Goal: Task Accomplishment & Management: Complete application form

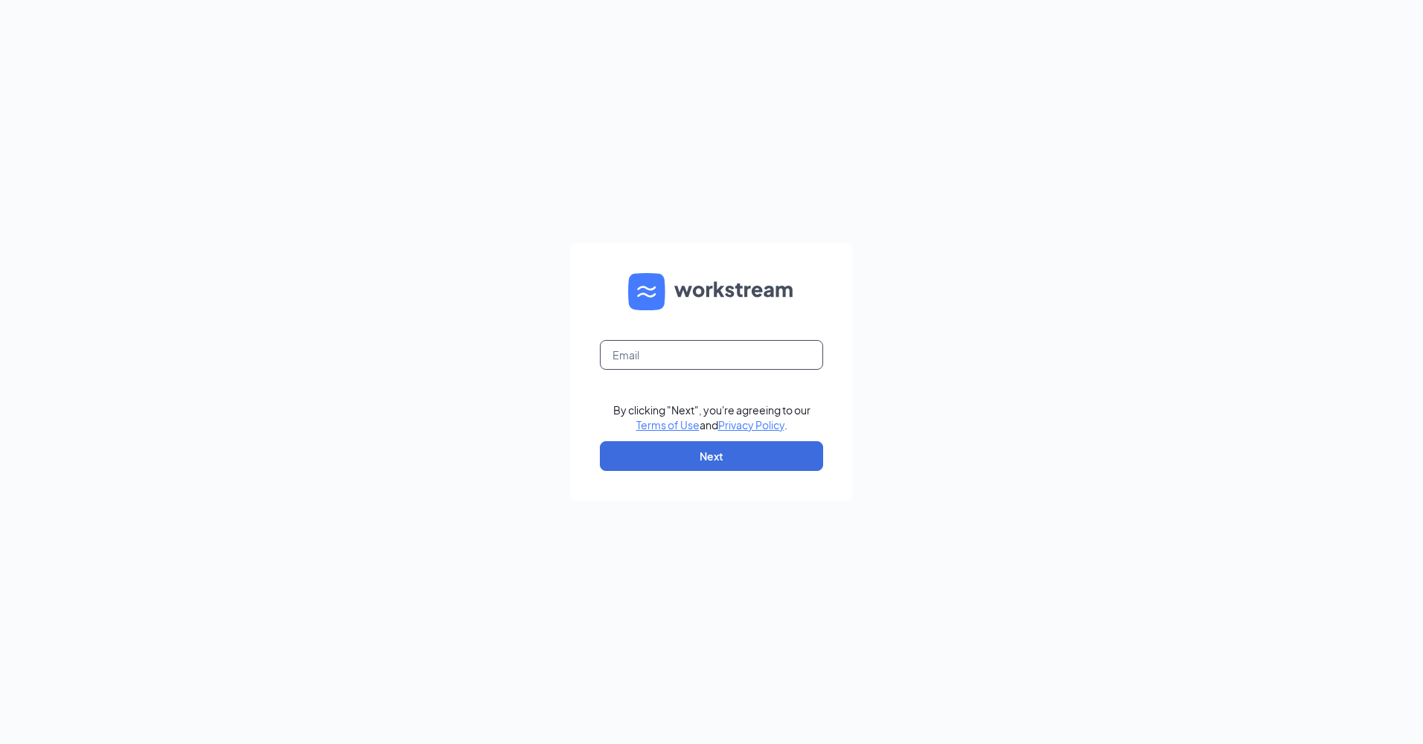
click at [703, 358] on input "text" at bounding box center [711, 355] width 223 height 30
type input "jeremyfalsetti77@gmail.com"
click at [720, 449] on button "Next" at bounding box center [711, 456] width 223 height 30
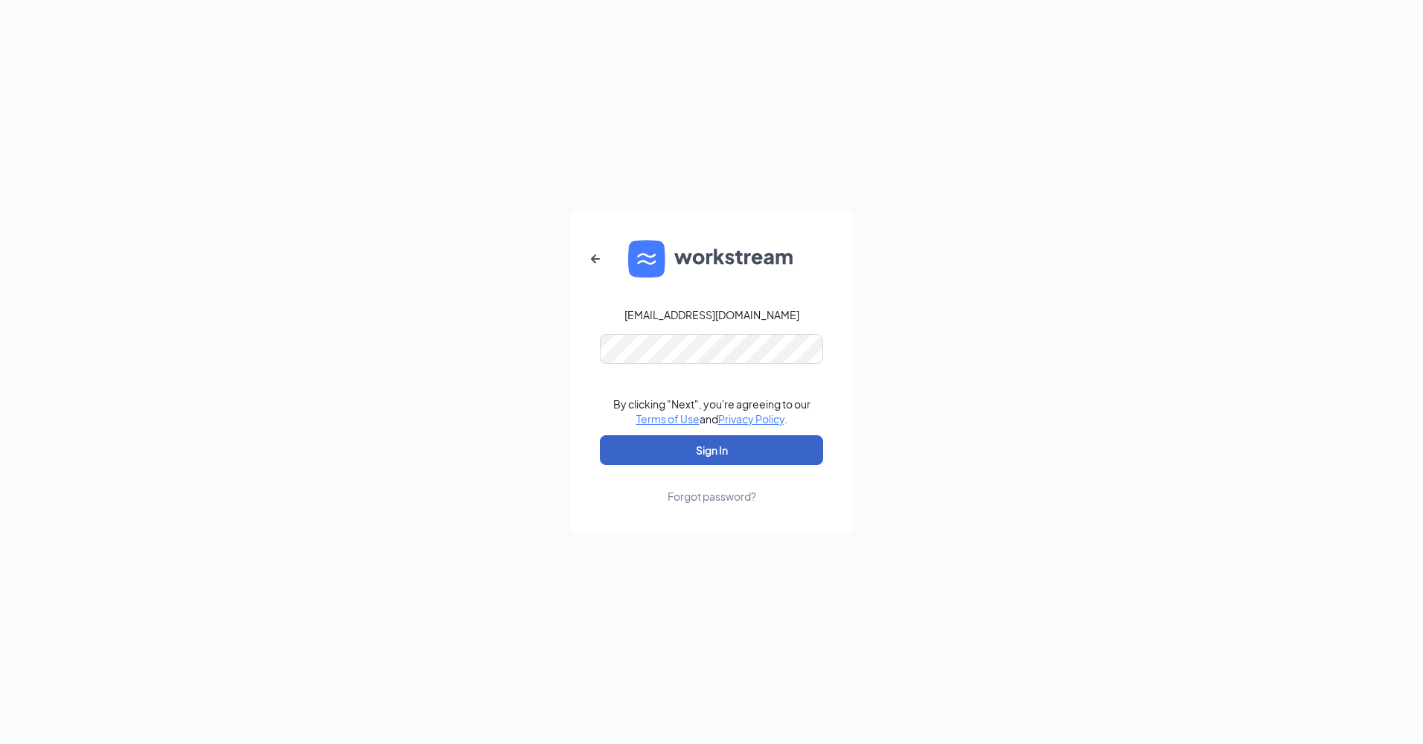
click at [709, 445] on button "Sign In" at bounding box center [711, 450] width 223 height 30
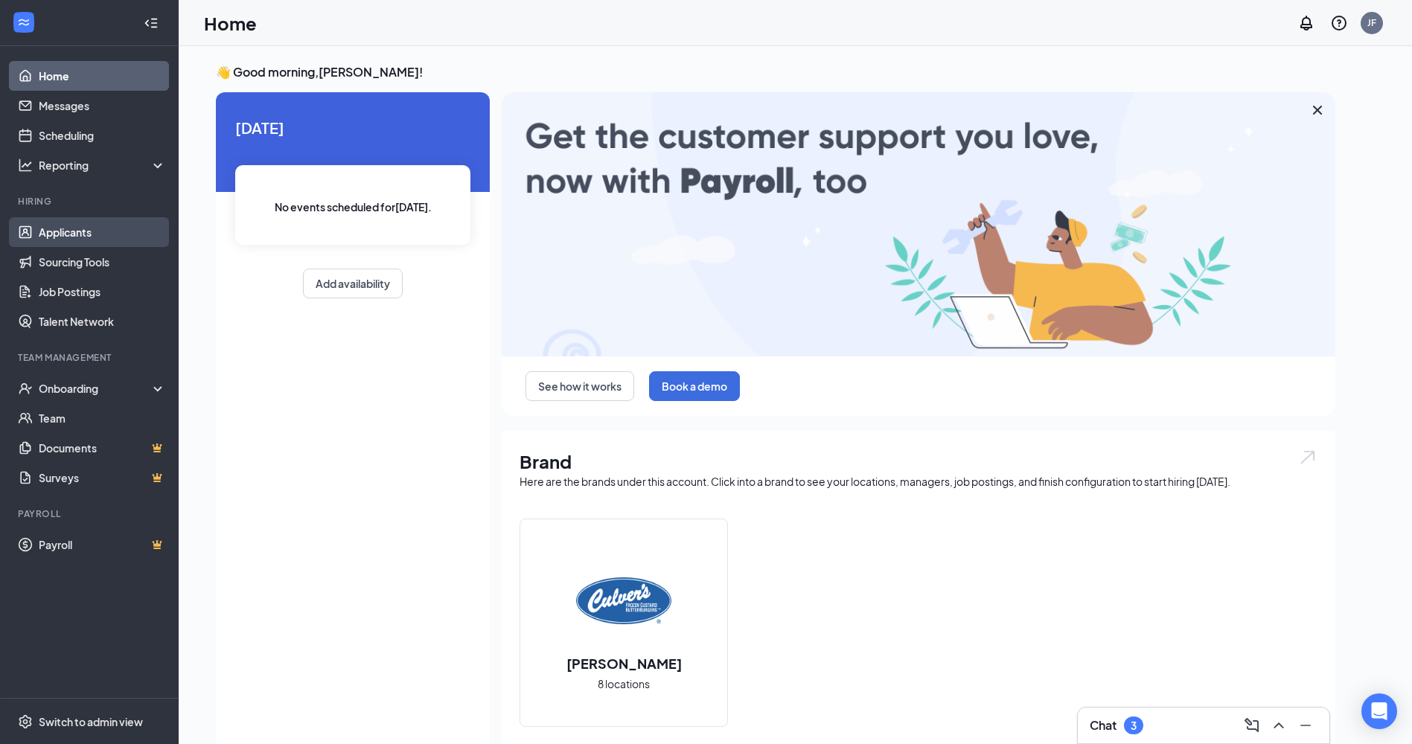
click at [74, 231] on link "Applicants" at bounding box center [102, 232] width 127 height 30
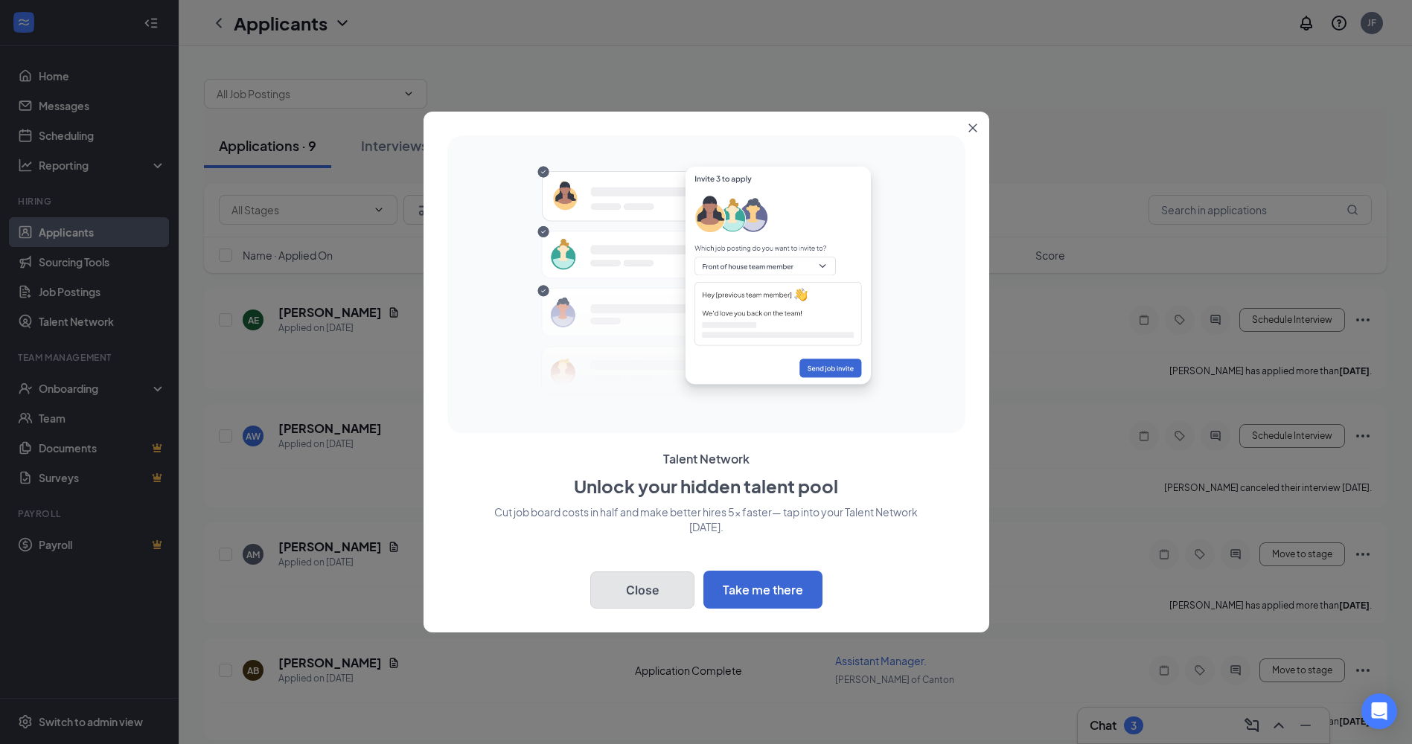
click at [643, 584] on button "Close" at bounding box center [642, 590] width 104 height 37
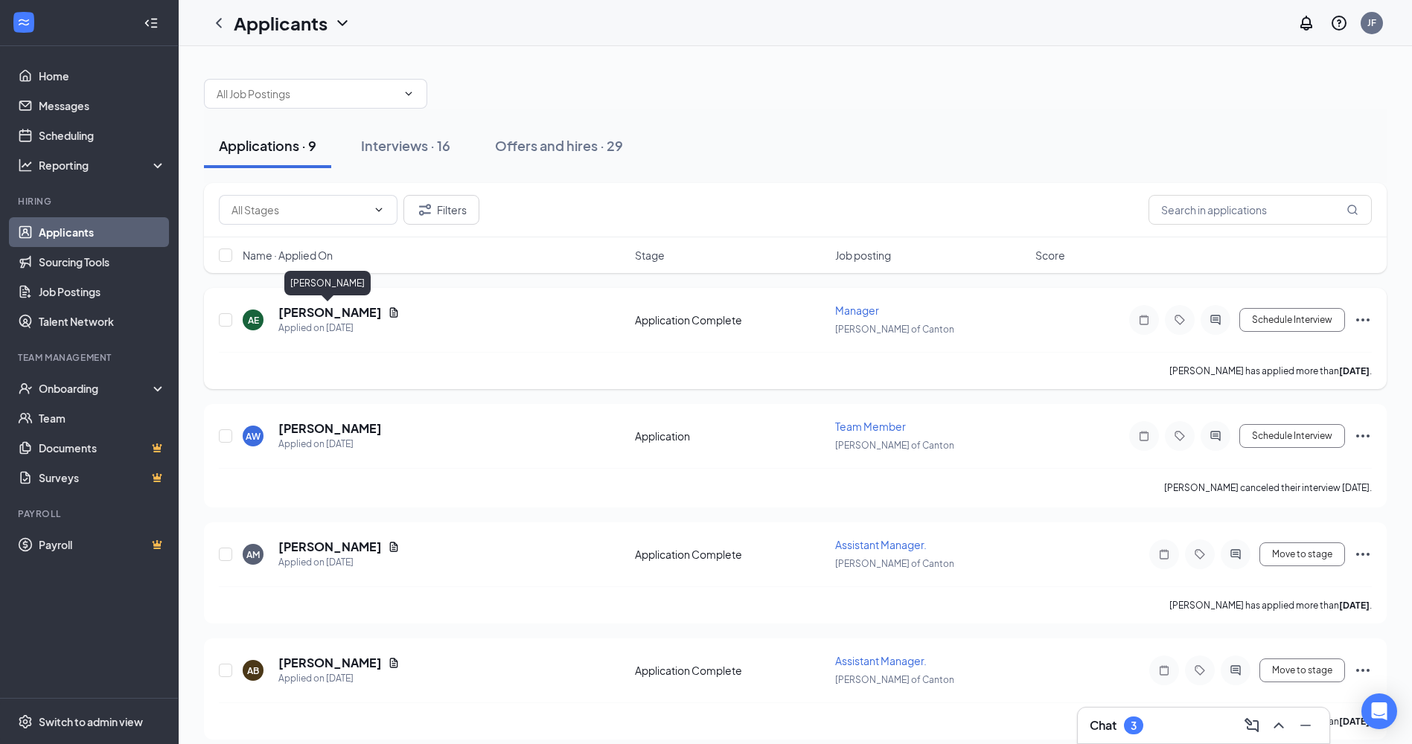
click at [307, 313] on h5 "Ammar Elrayah" at bounding box center [329, 312] width 103 height 16
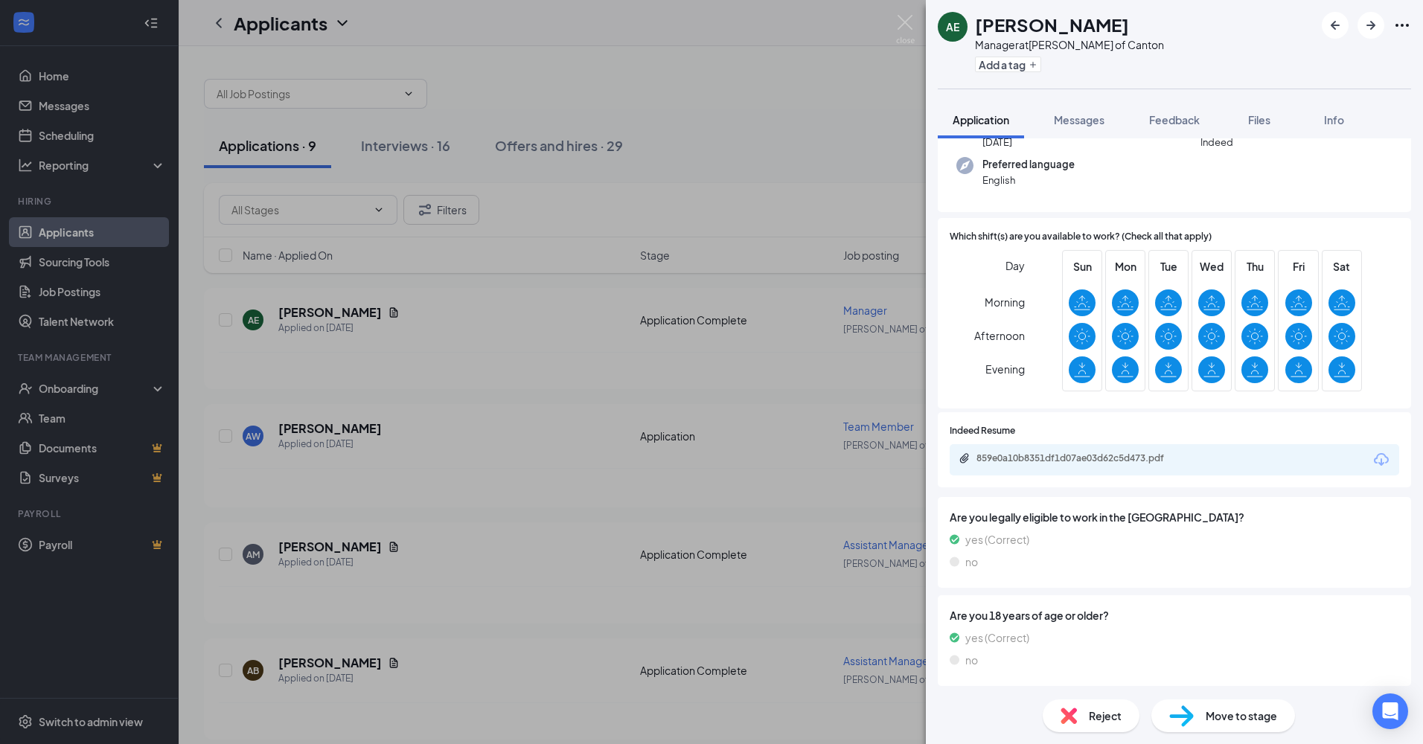
scroll to position [183, 0]
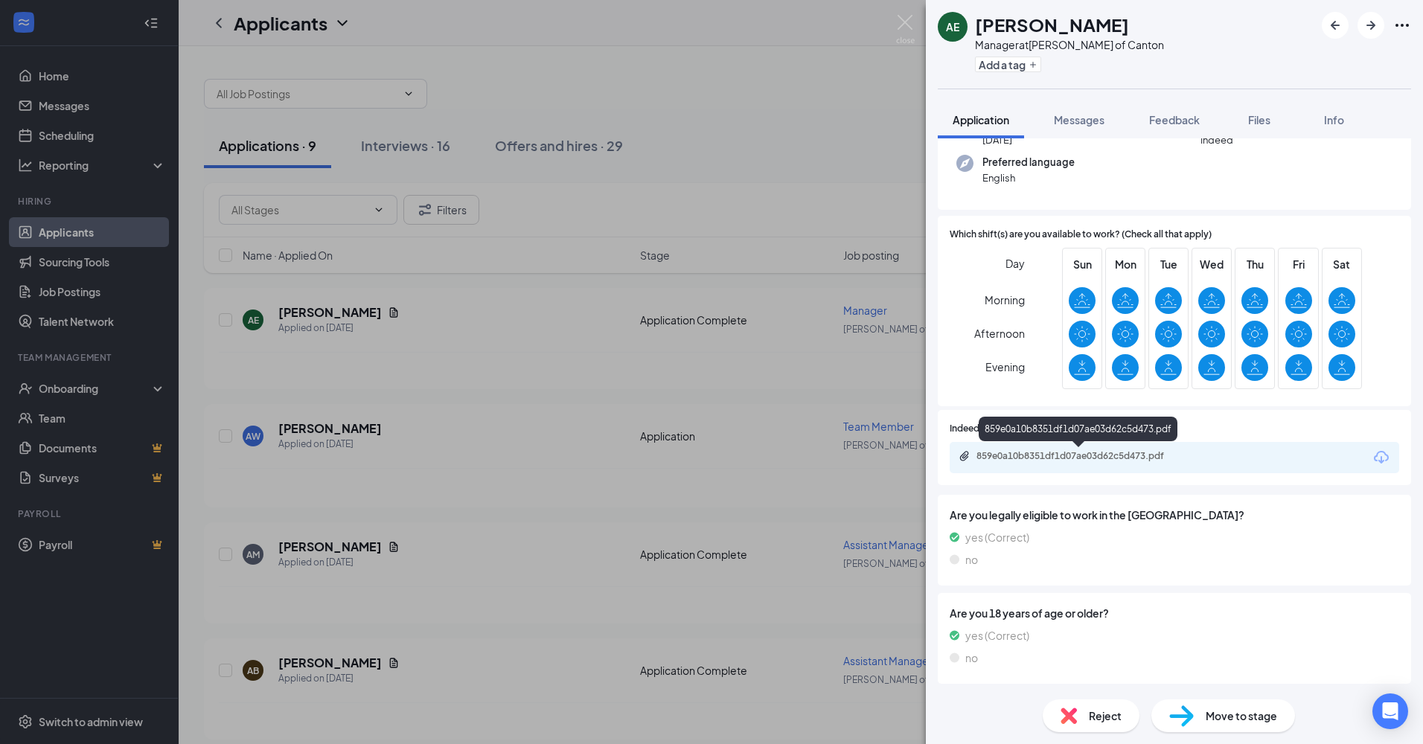
click at [1084, 459] on div "859e0a10b8351df1d07ae03d62c5d473.pdf" at bounding box center [1080, 456] width 208 height 12
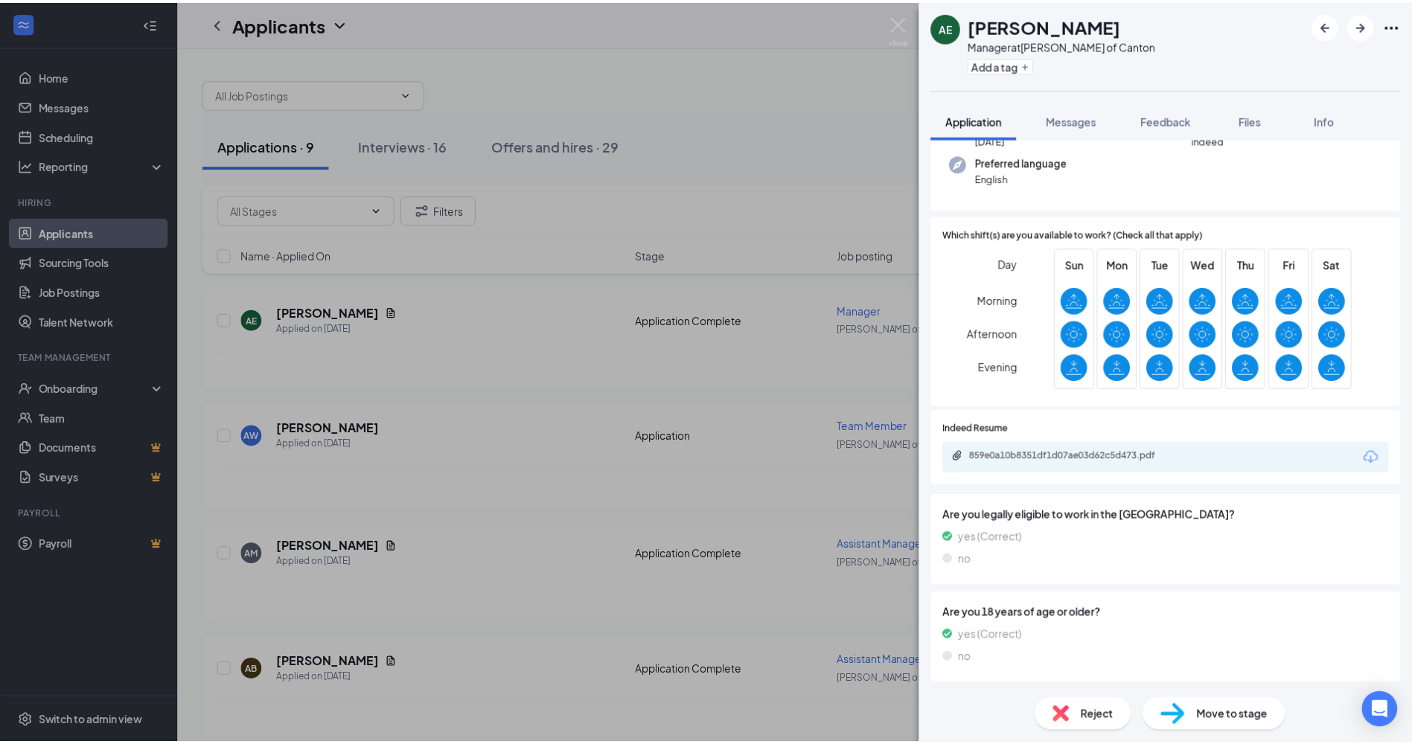
scroll to position [177, 0]
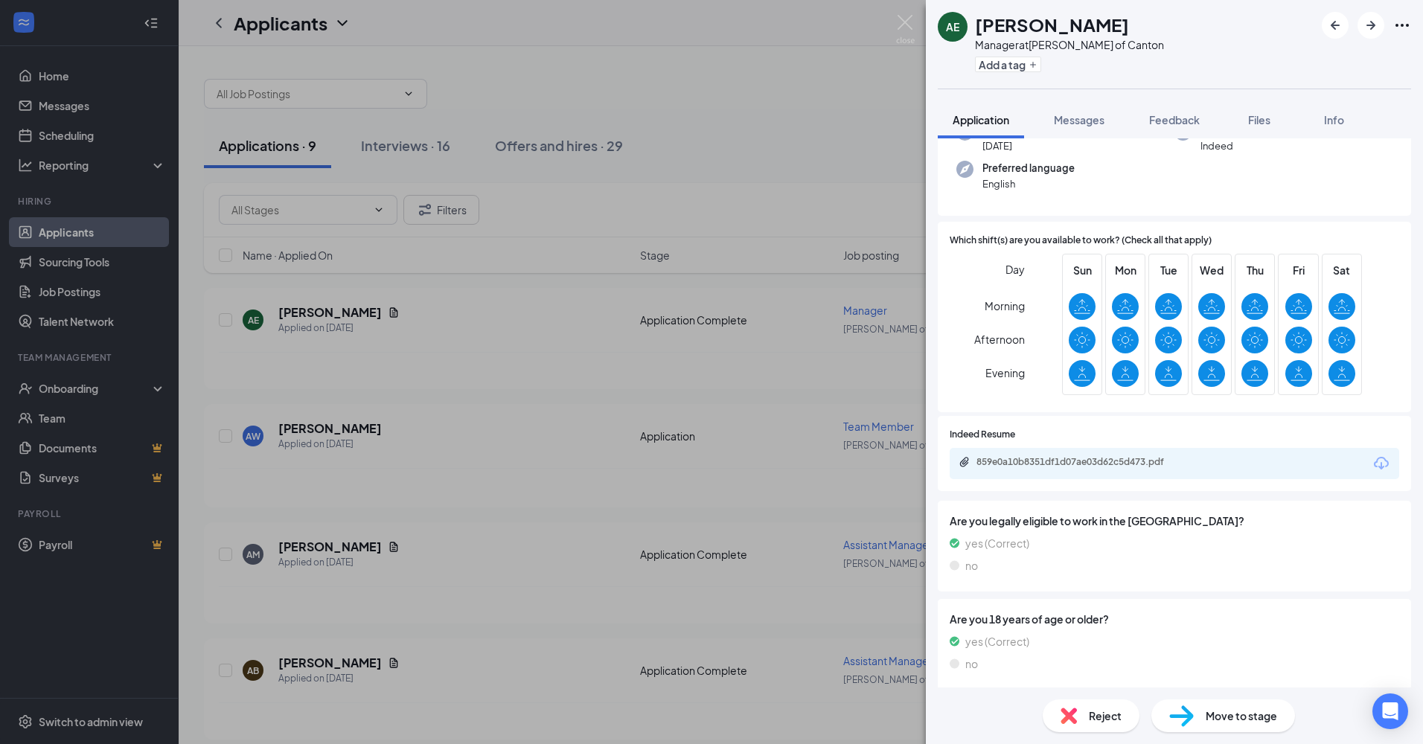
click at [550, 319] on div "AE Ammar Elrayah Manager at Culver's of Canton Add a tag Application Messages F…" at bounding box center [711, 372] width 1423 height 744
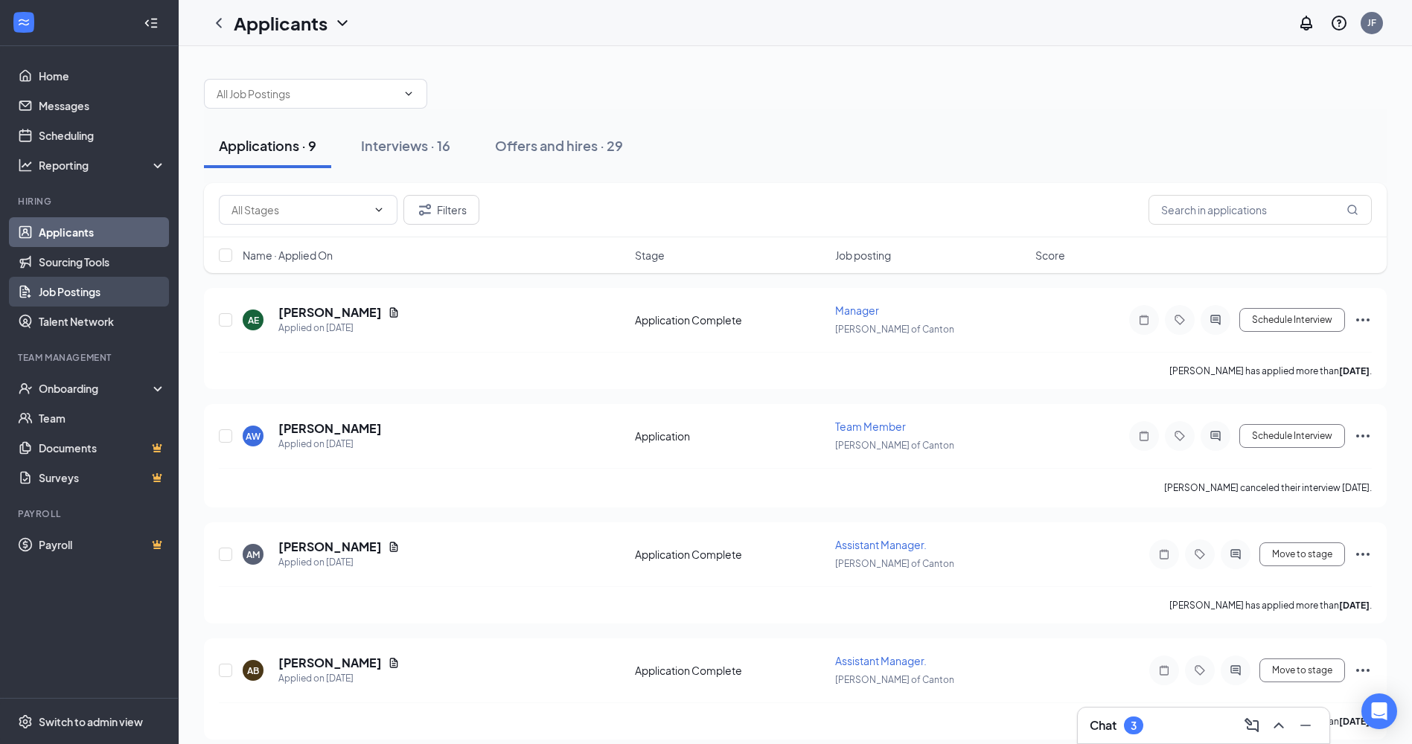
click at [100, 299] on link "Job Postings" at bounding box center [102, 292] width 127 height 30
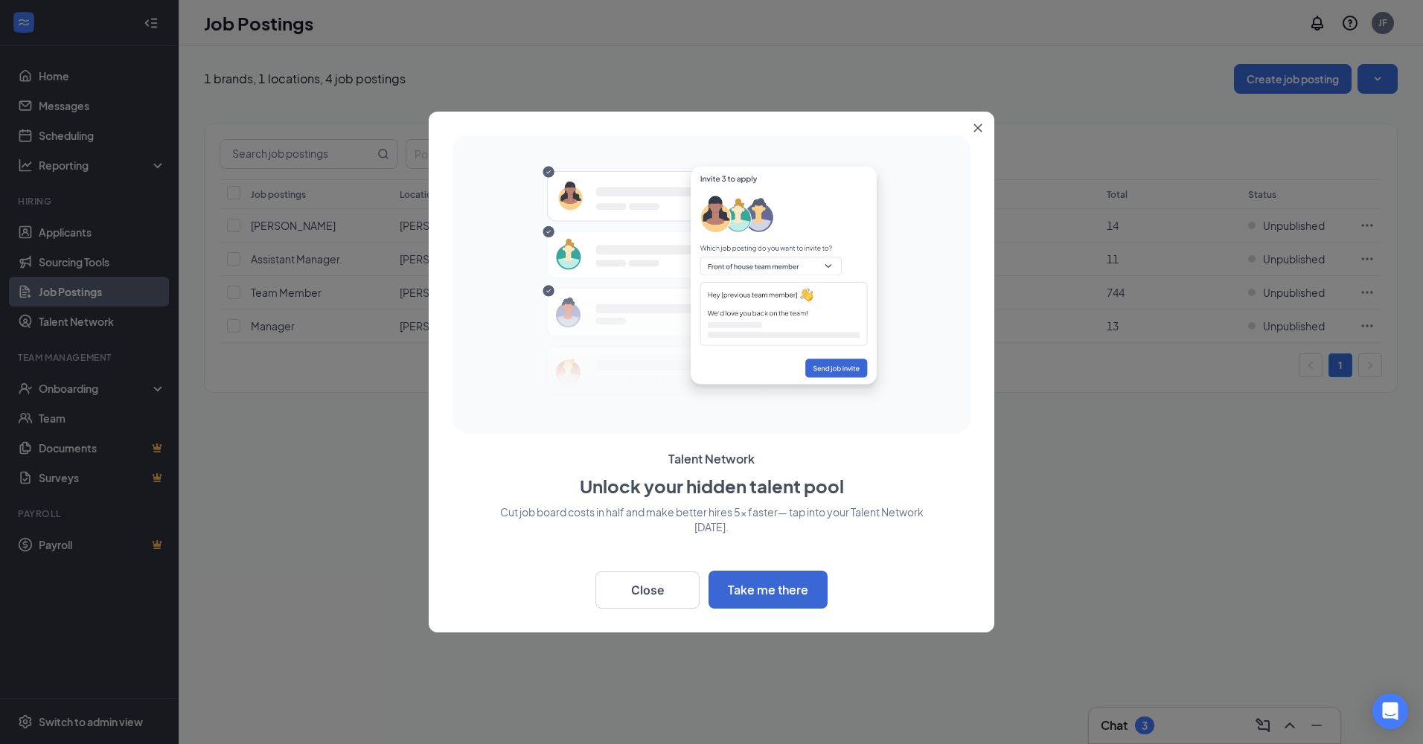
click at [976, 127] on icon "Close" at bounding box center [978, 128] width 8 height 8
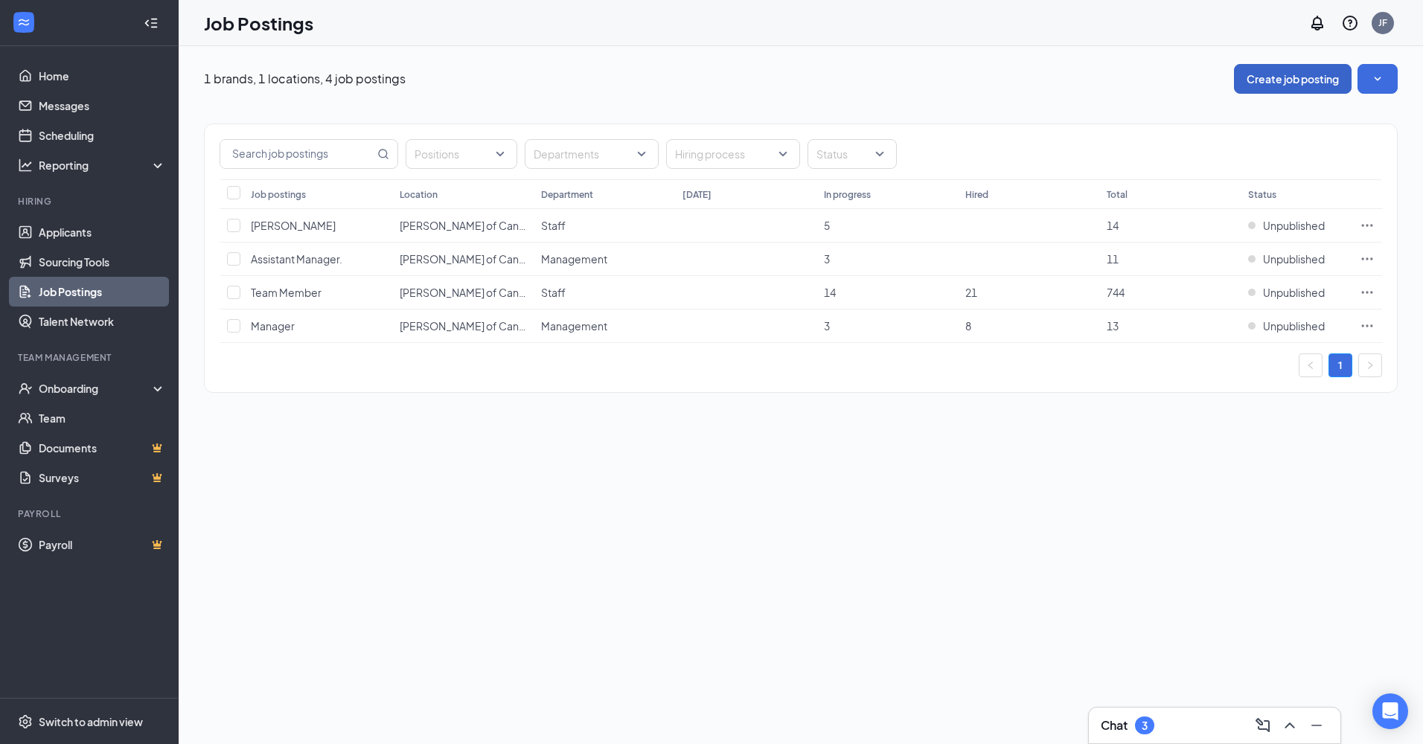
click at [1269, 77] on button "Create job posting" at bounding box center [1293, 79] width 118 height 30
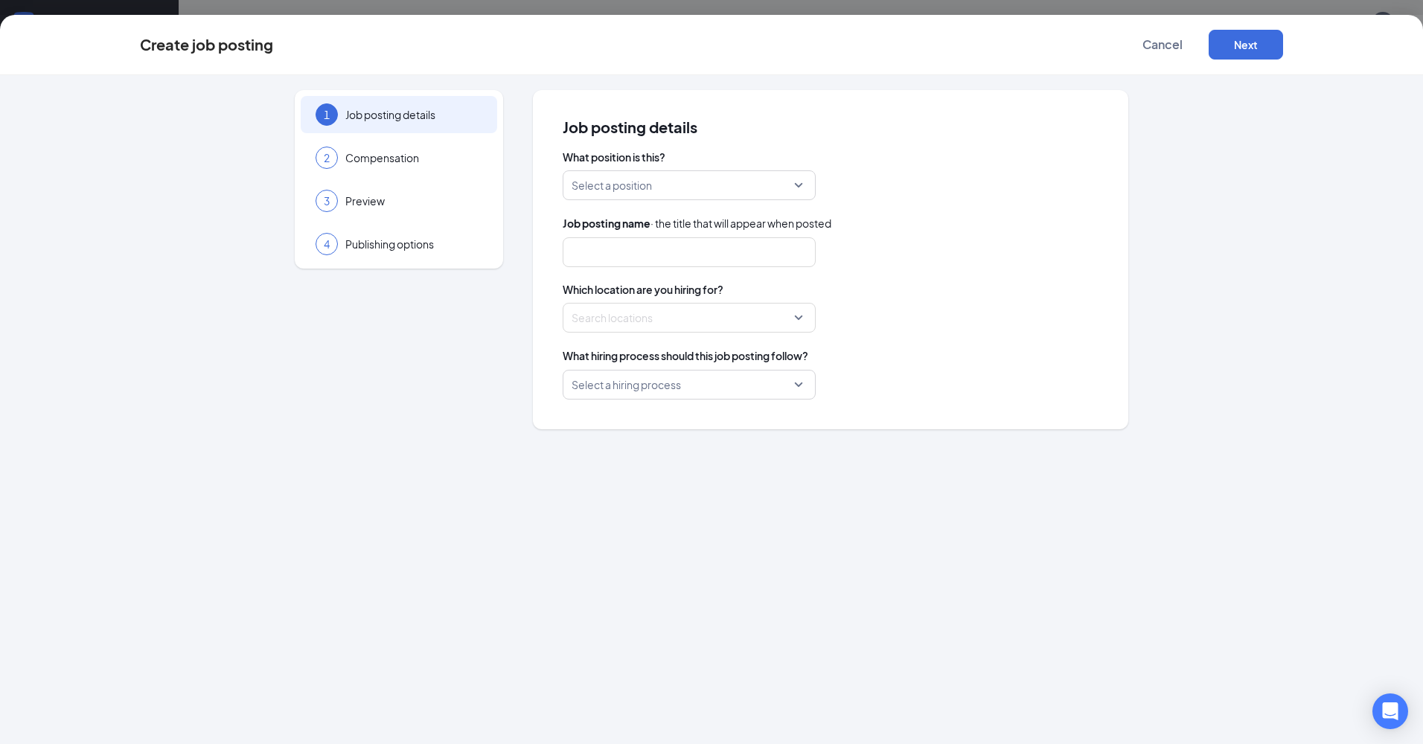
click at [680, 188] on input "search" at bounding box center [684, 185] width 225 height 28
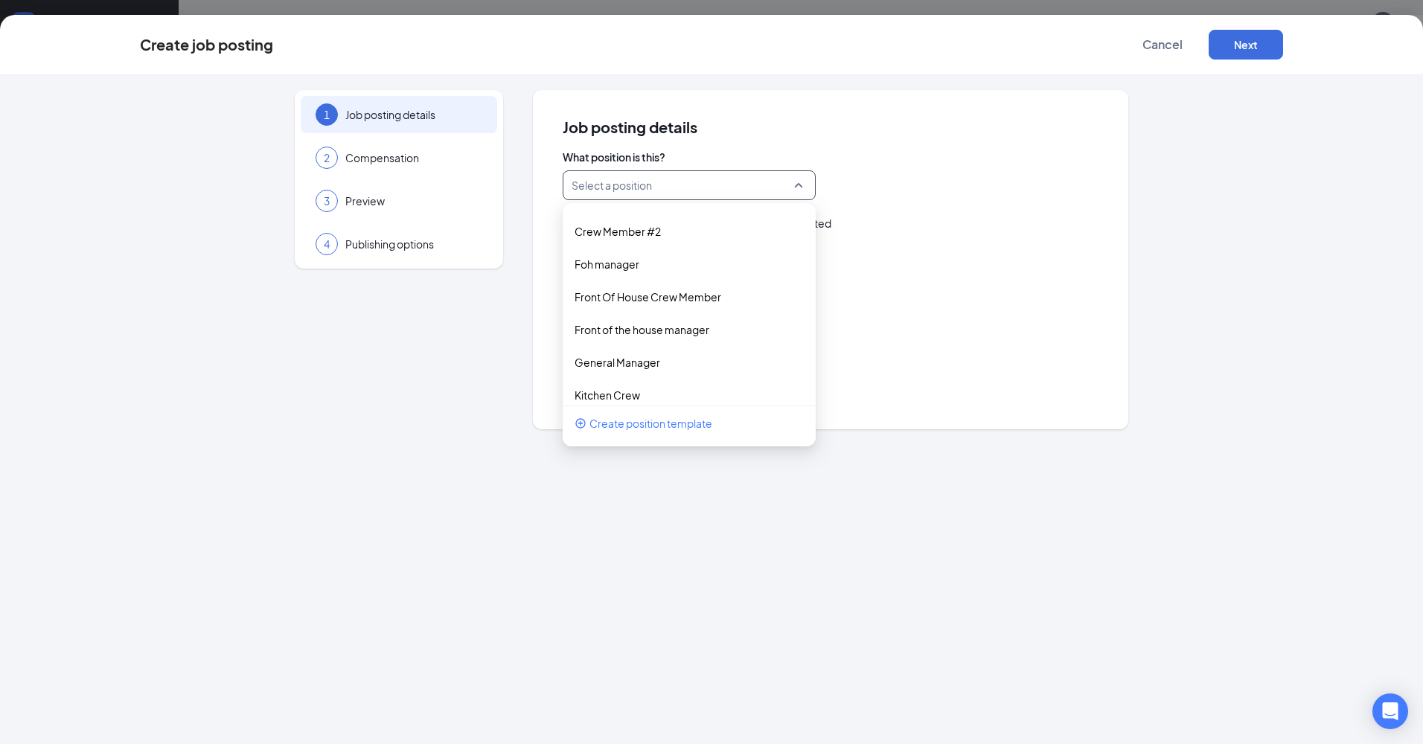
scroll to position [74, 0]
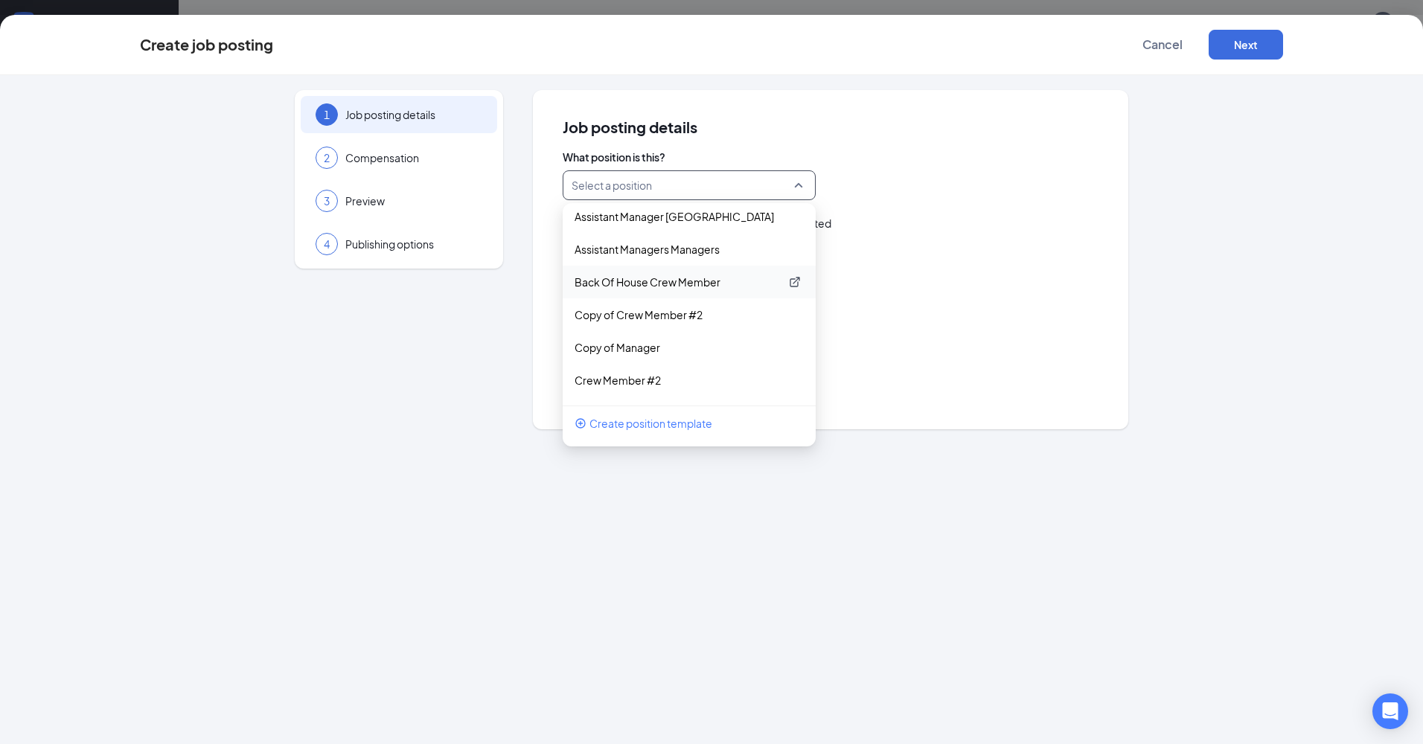
click at [635, 281] on p "Back Of House Crew Member" at bounding box center [677, 282] width 205 height 15
type input "Back Of House Crew Member"
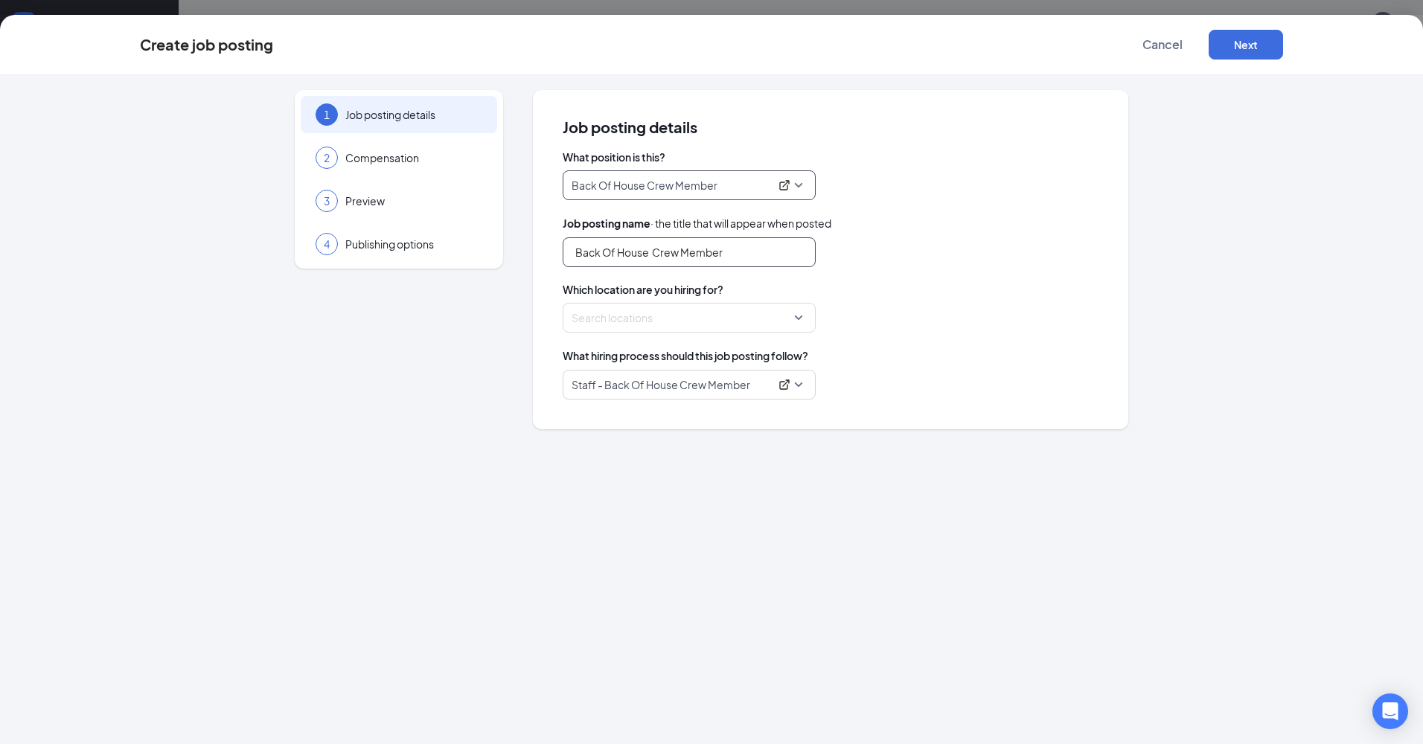
click at [676, 257] on input "Back Of House Crew Member" at bounding box center [689, 252] width 253 height 30
click at [657, 327] on div at bounding box center [684, 318] width 225 height 24
click at [583, 389] on div at bounding box center [580, 386] width 13 height 13
click at [977, 435] on div "1 Job posting details 2 Compensation 3 Preview 4 Publishing options Job posting…" at bounding box center [711, 409] width 1423 height 669
click at [797, 388] on span "Staff - Back Of House Crew Member" at bounding box center [689, 385] width 235 height 28
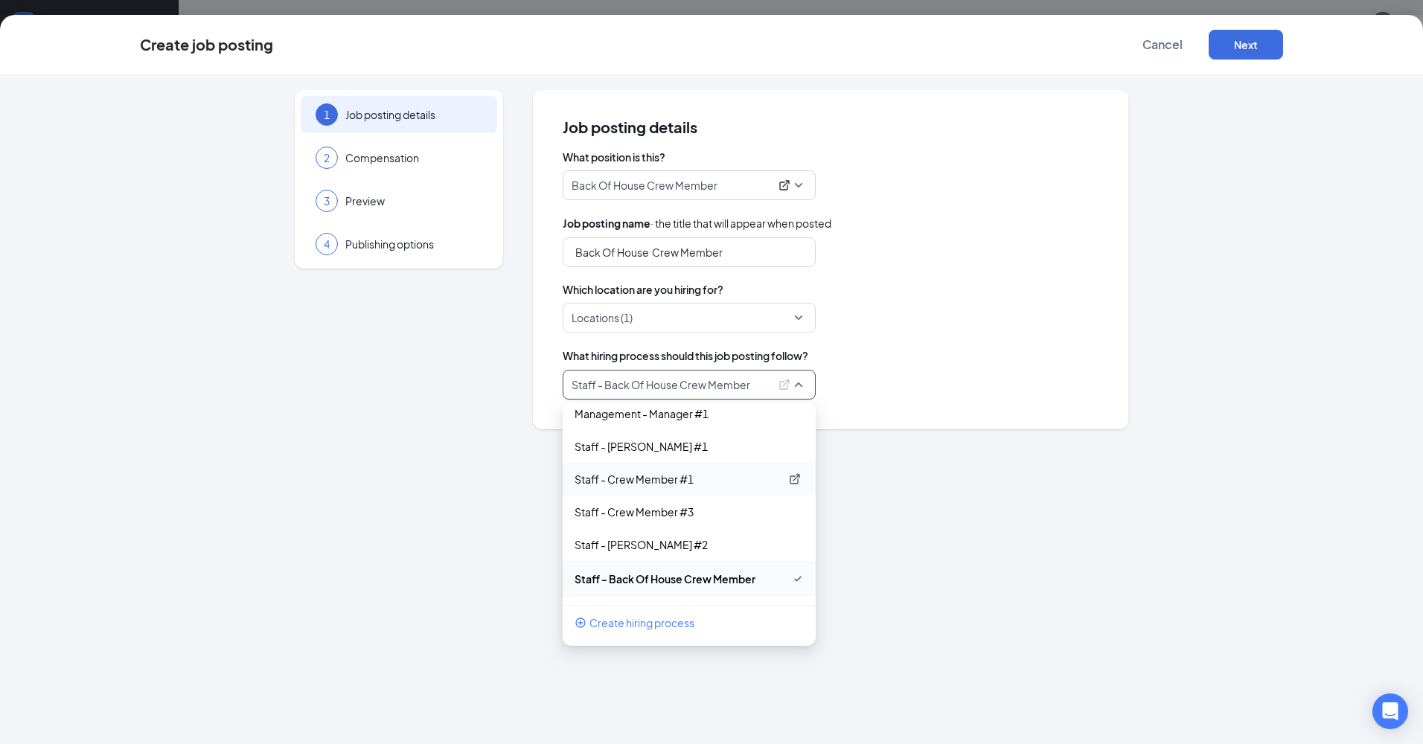
scroll to position [0, 0]
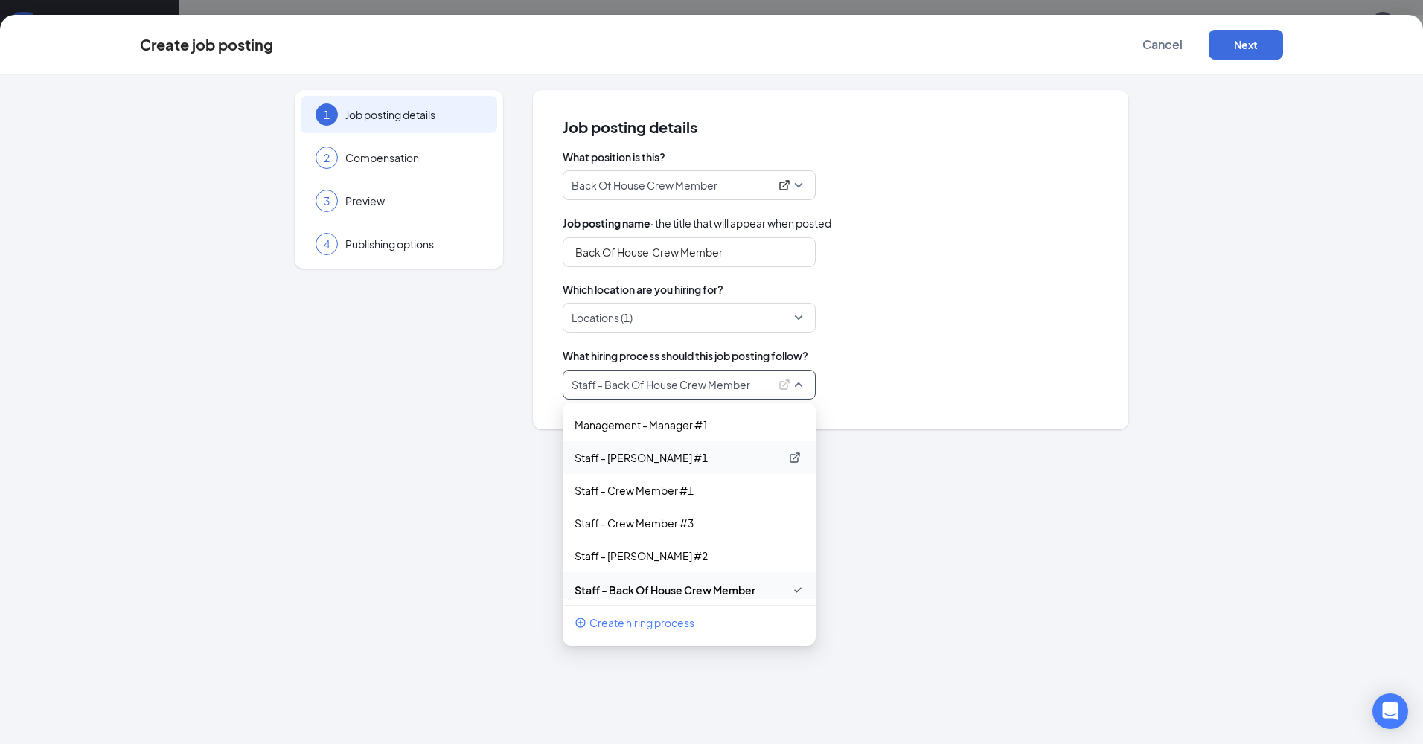
click at [631, 451] on p "Staff - Porter #1" at bounding box center [677, 457] width 205 height 15
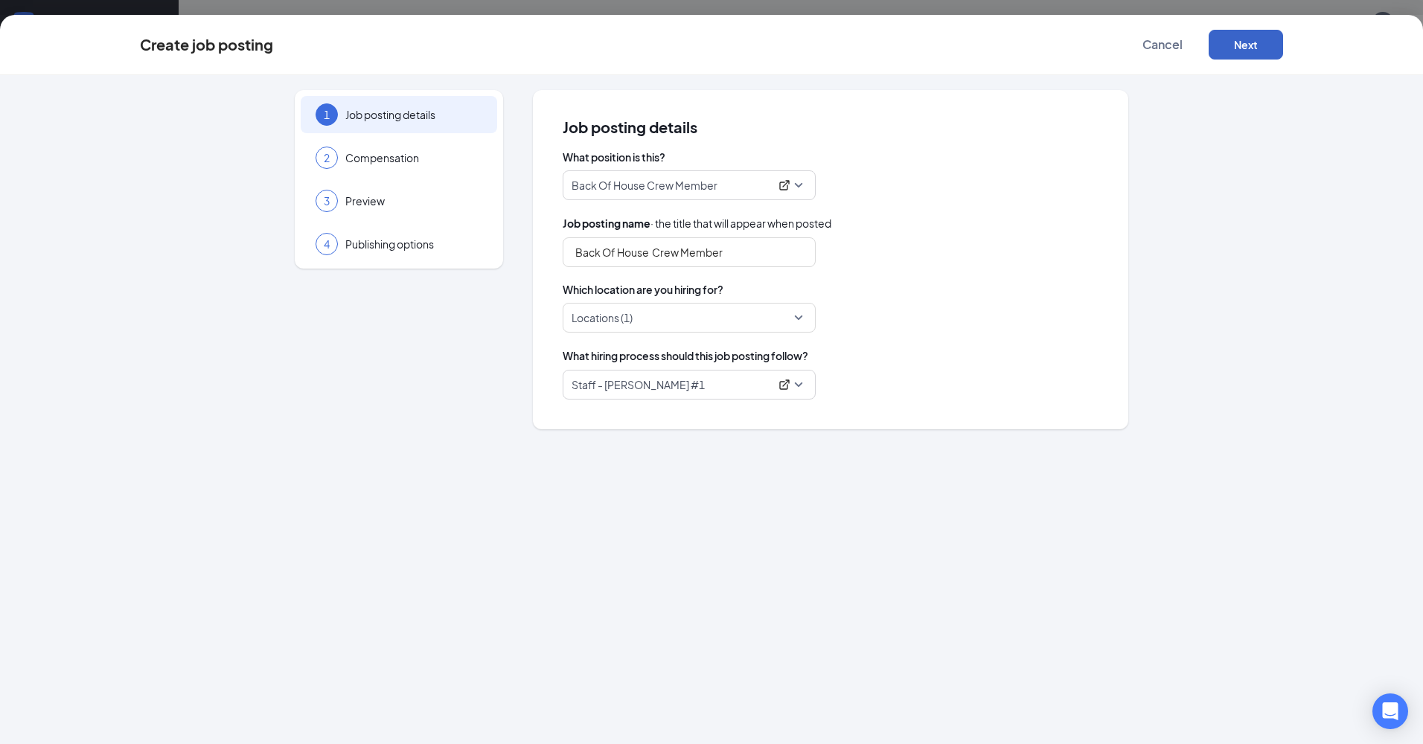
click at [1237, 45] on button "Next" at bounding box center [1246, 45] width 74 height 30
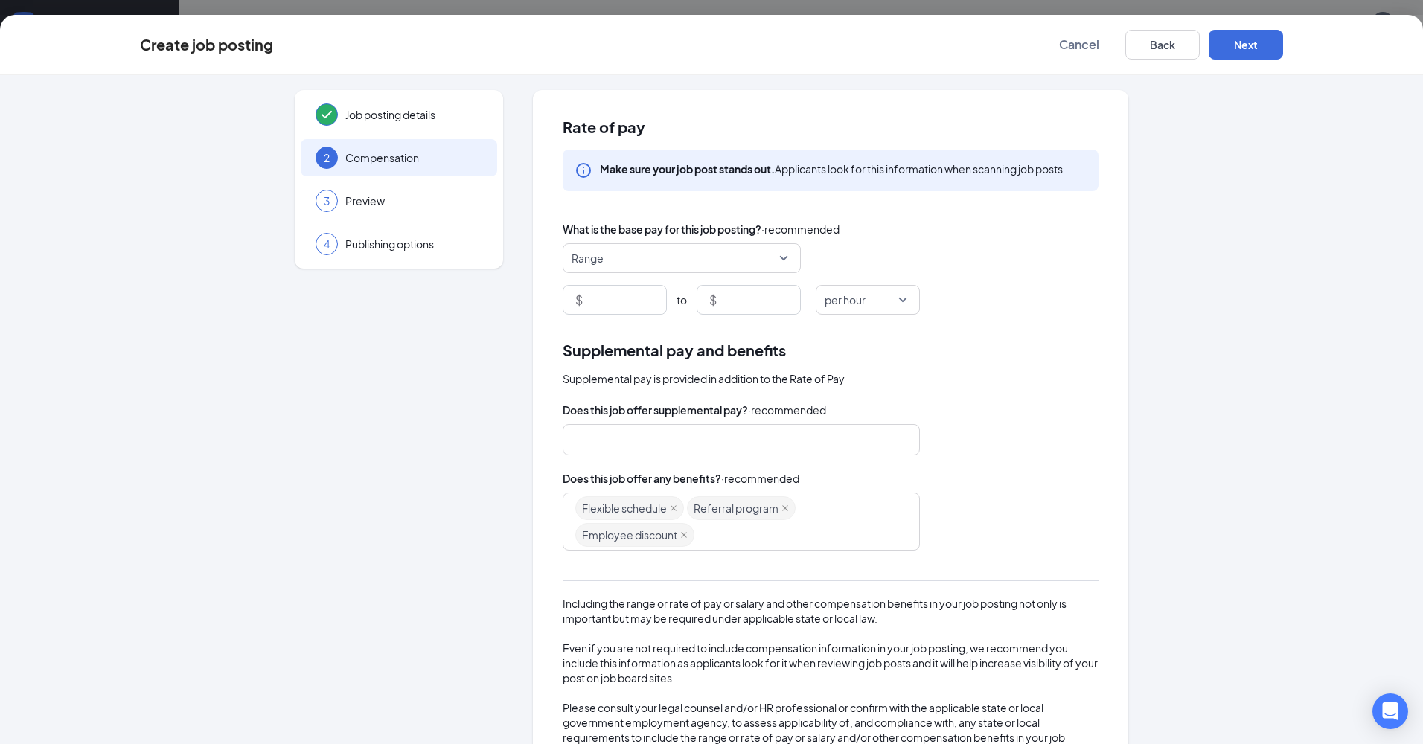
click at [655, 243] on div "What is the base pay for this job posting? · recommended Range $ to $ per hour" at bounding box center [831, 268] width 536 height 94
click at [655, 254] on span "Range" at bounding box center [675, 258] width 207 height 28
click at [659, 296] on span "Range" at bounding box center [682, 300] width 214 height 18
click at [603, 309] on input at bounding box center [626, 300] width 80 height 28
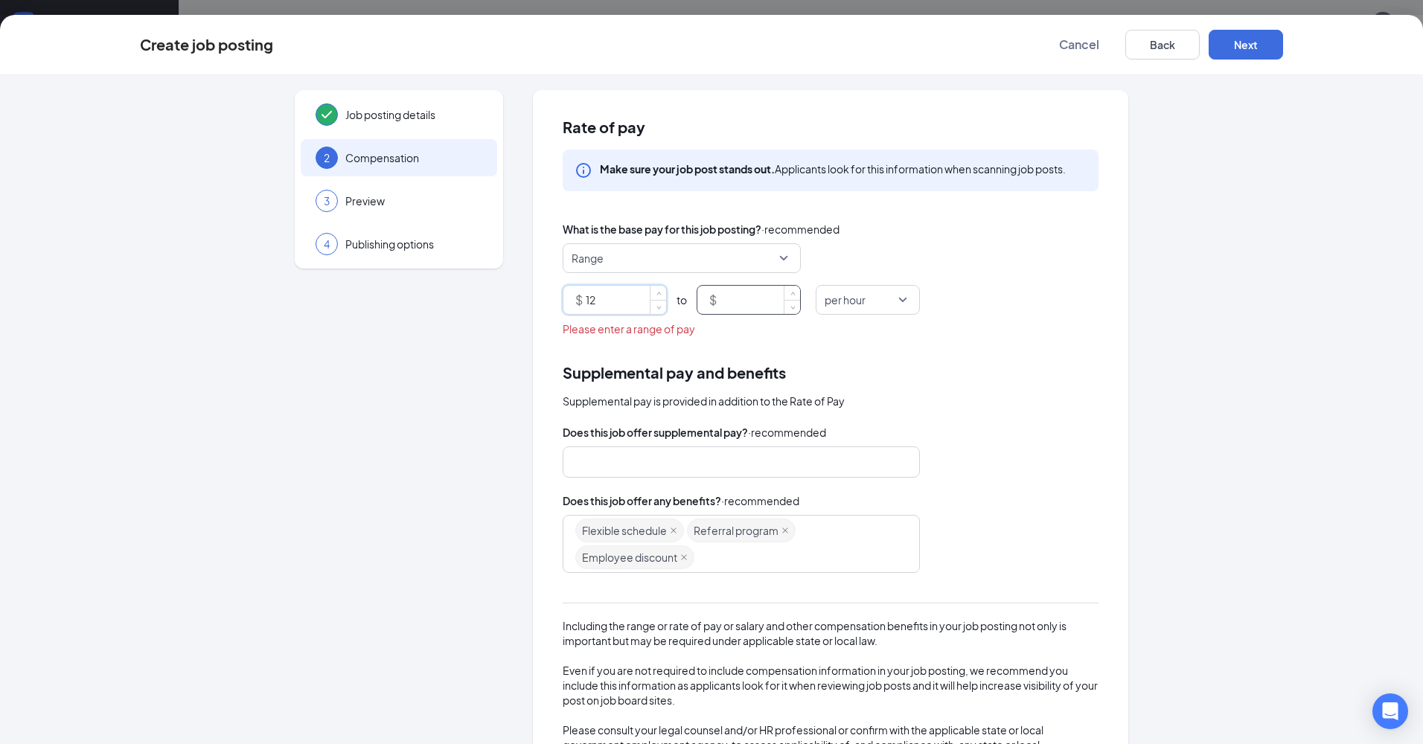
type input "12"
click at [720, 313] on input at bounding box center [760, 300] width 80 height 28
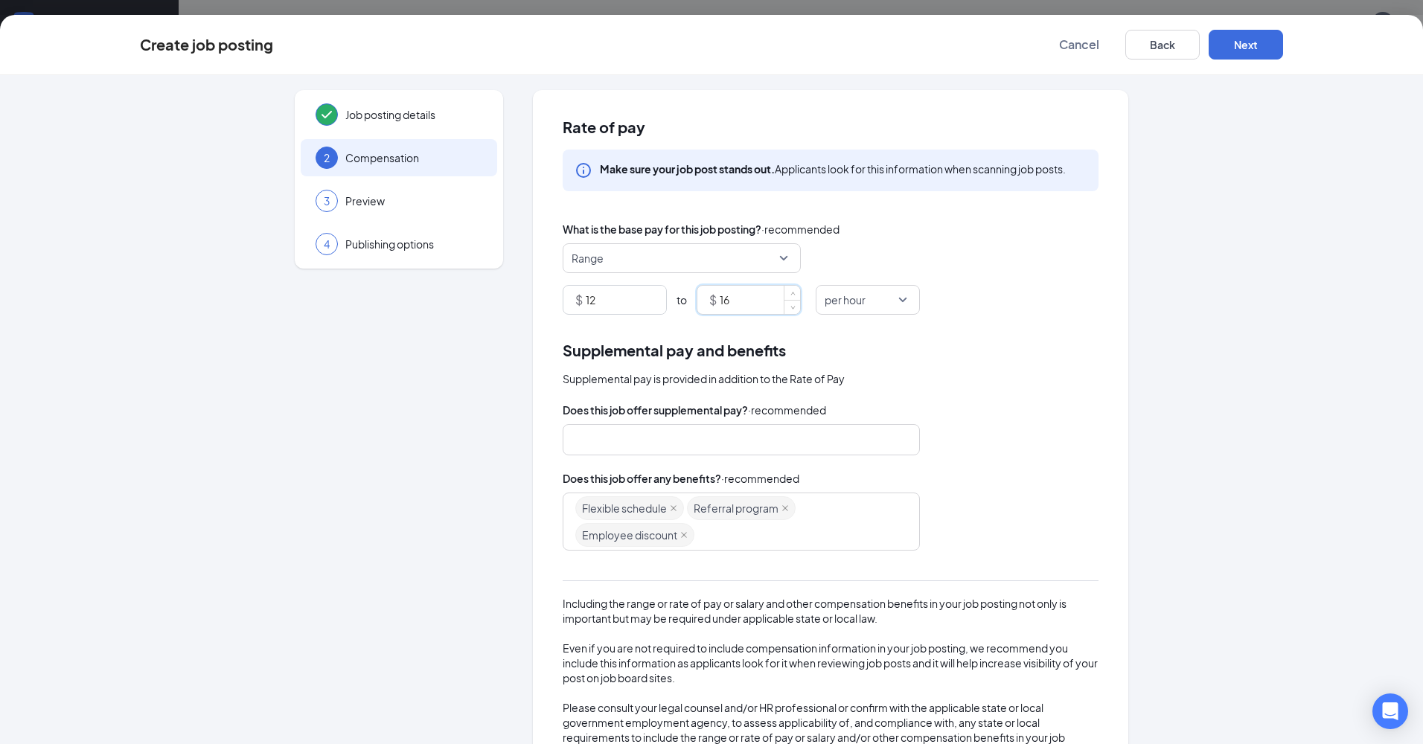
type input "16"
click at [946, 383] on div "Supplemental pay is provided in addition to the Rate of Pay" at bounding box center [831, 379] width 536 height 16
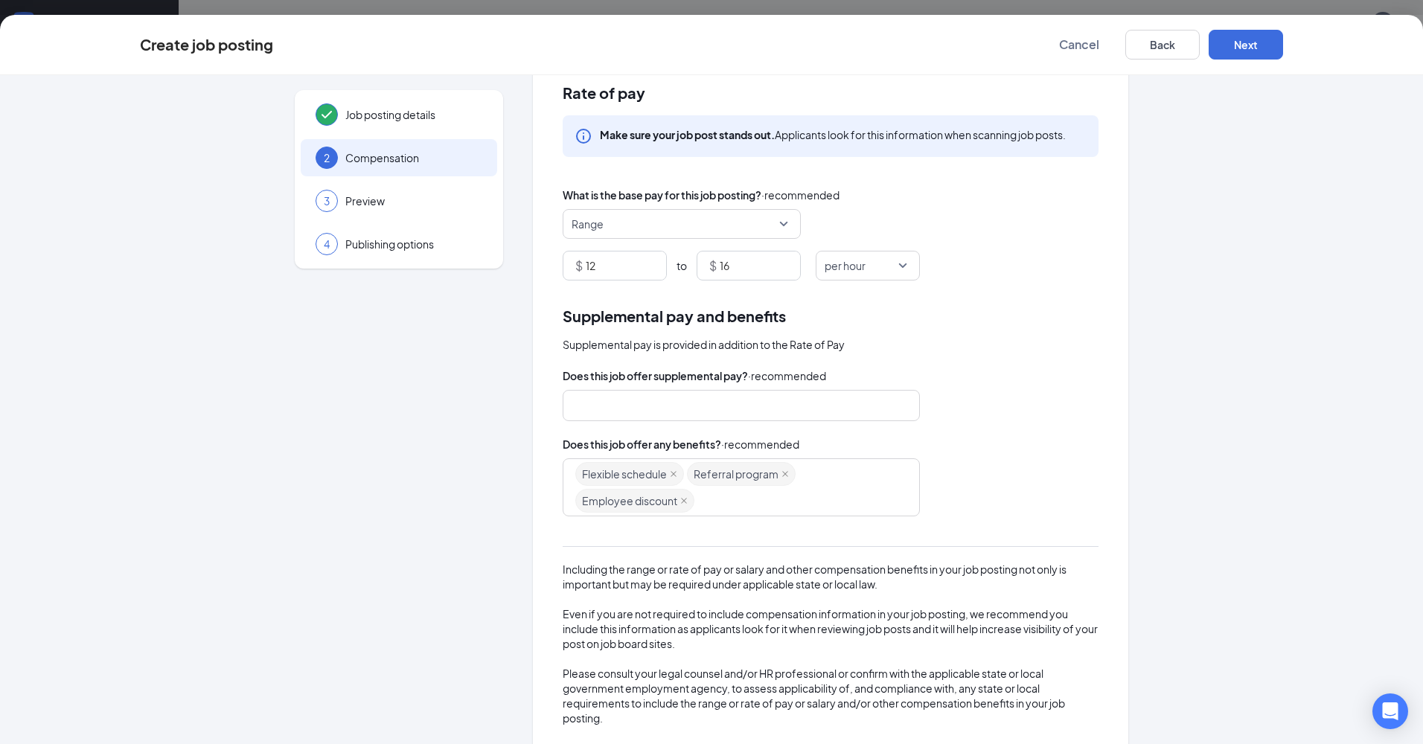
scroll to position [60, 0]
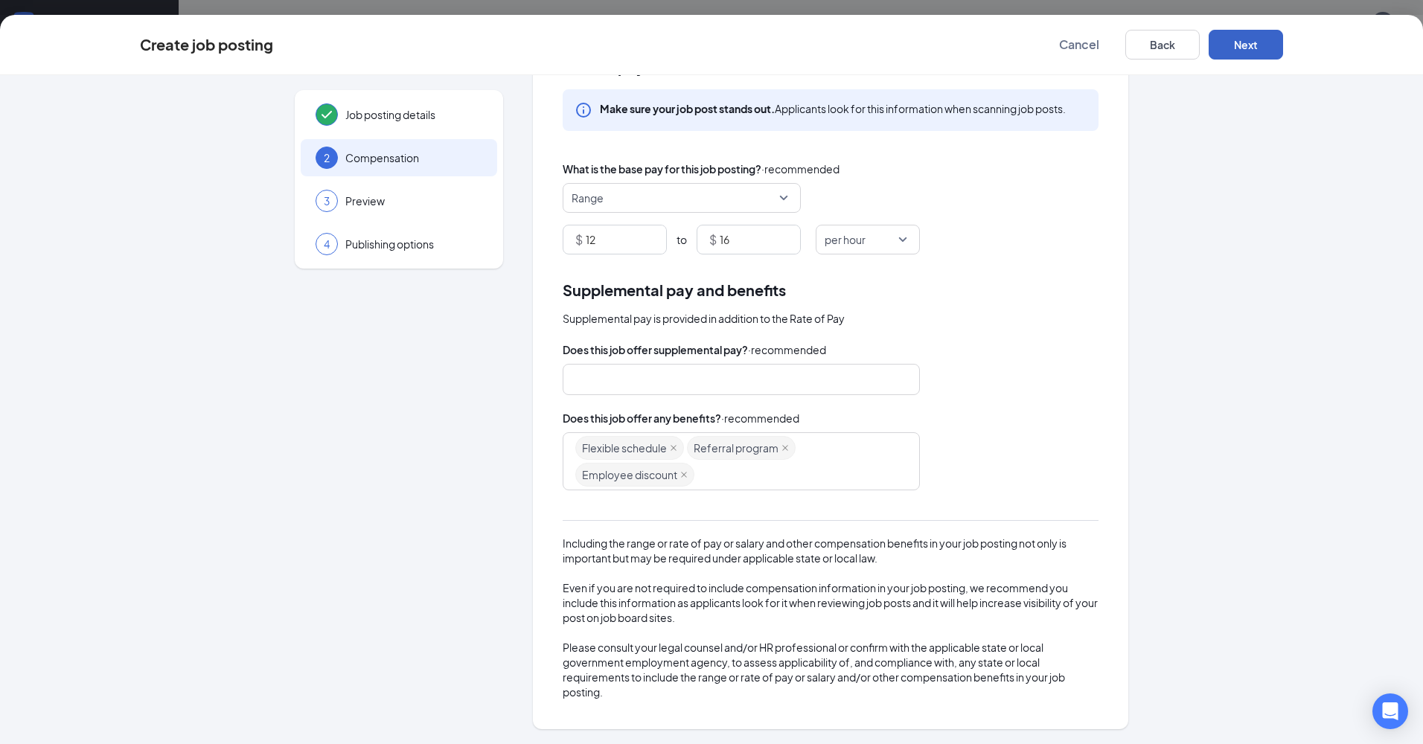
click at [1227, 48] on button "Next" at bounding box center [1246, 45] width 74 height 30
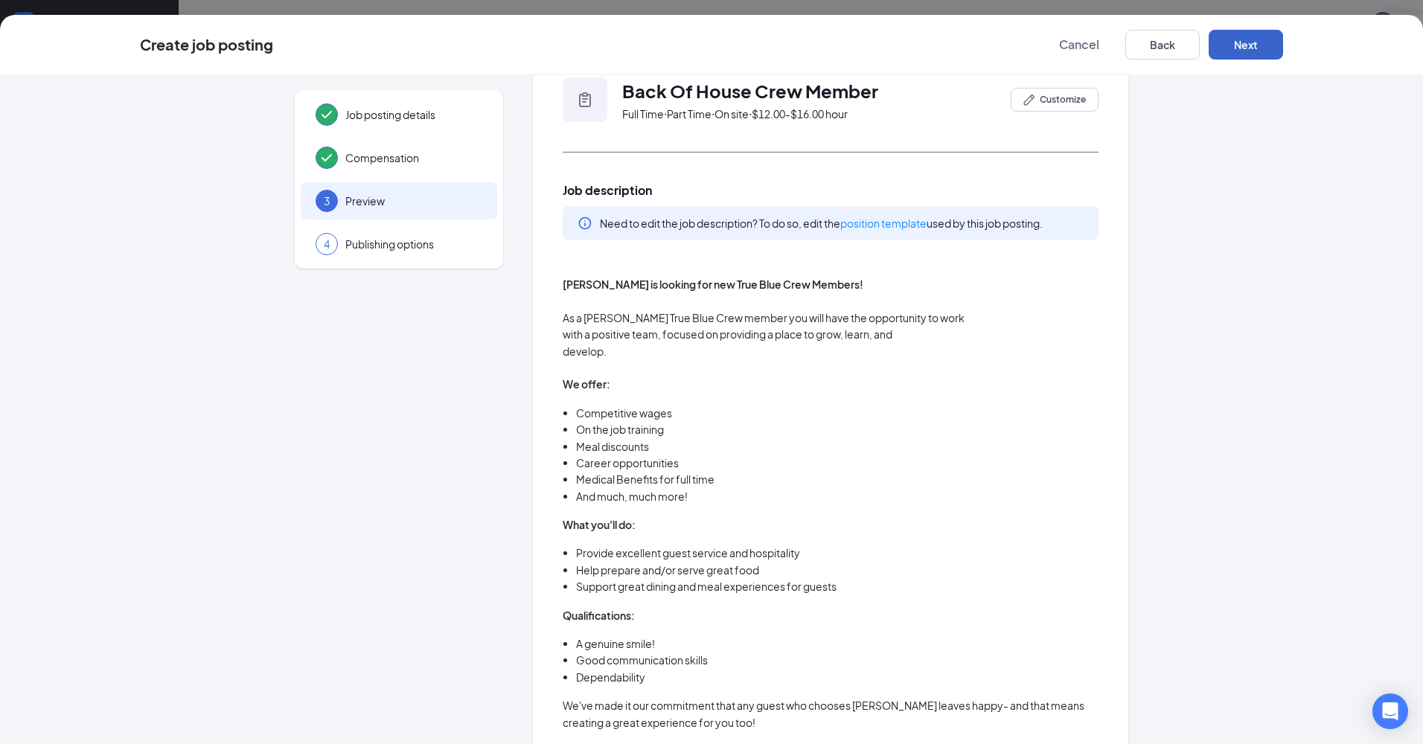
scroll to position [0, 0]
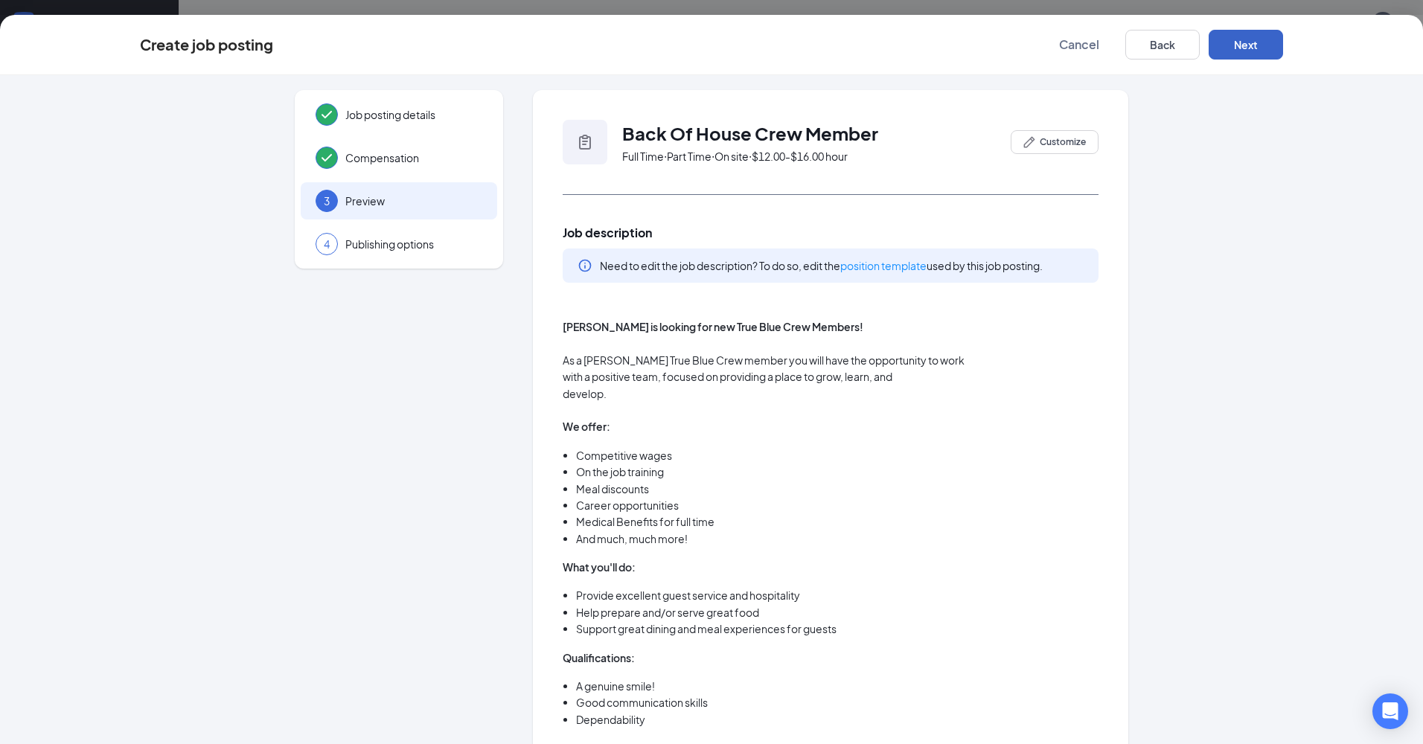
click at [1262, 42] on button "Next" at bounding box center [1246, 45] width 74 height 30
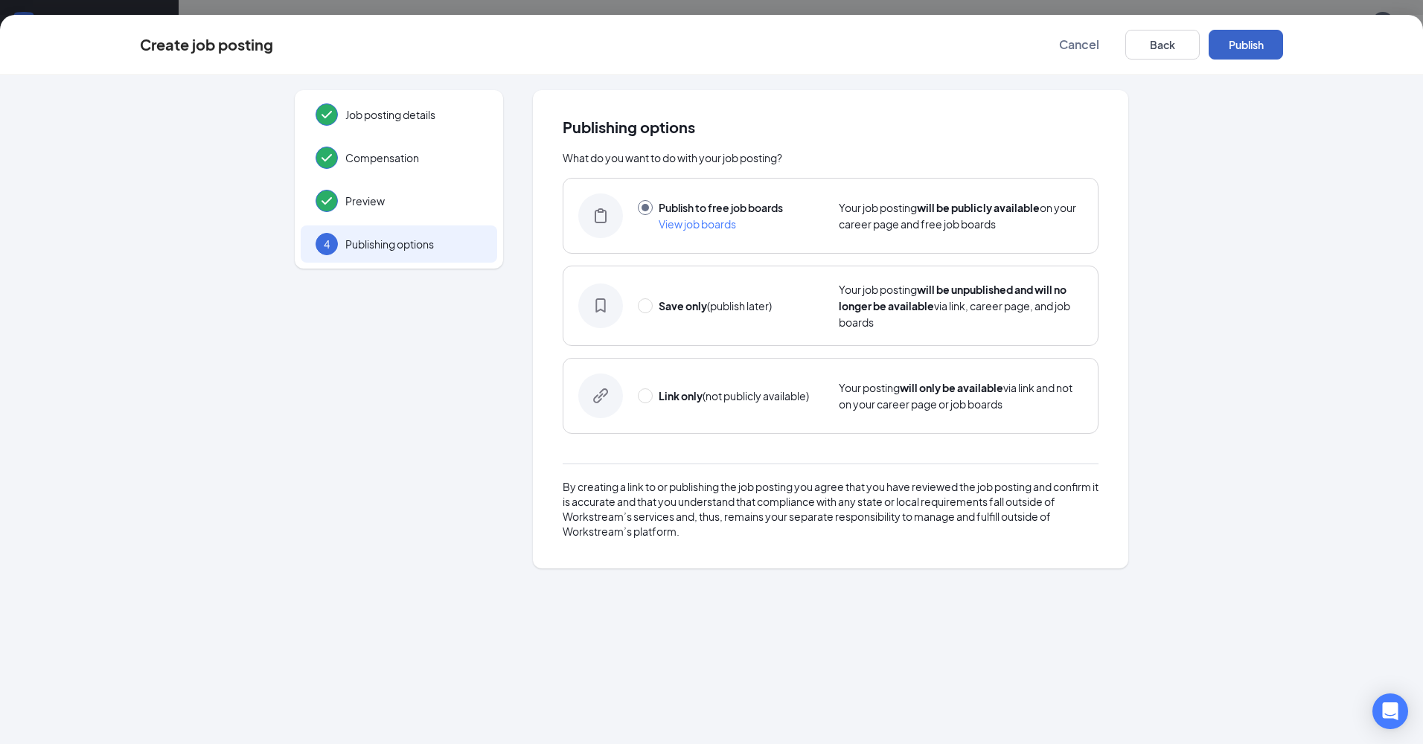
click at [1254, 39] on button "Publish" at bounding box center [1246, 45] width 74 height 30
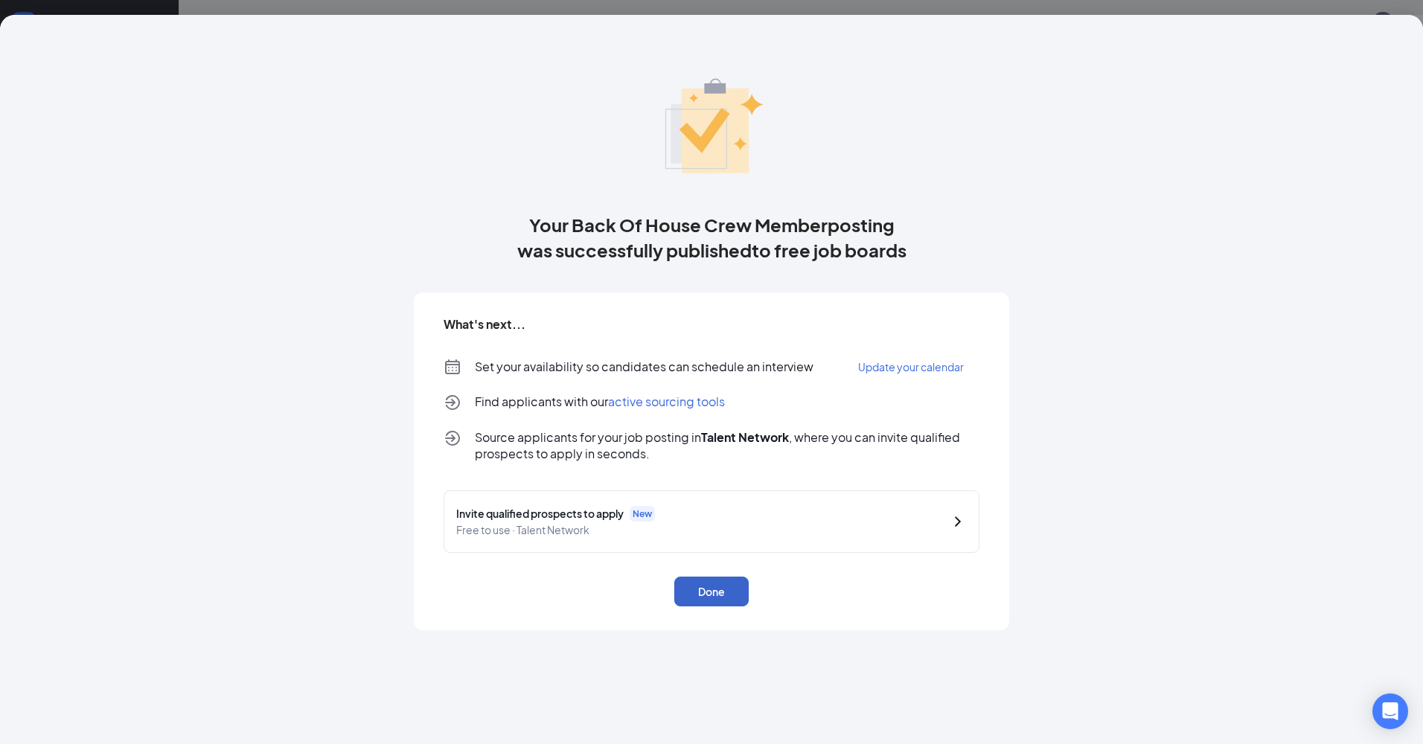
click at [729, 590] on button "Done" at bounding box center [711, 592] width 74 height 30
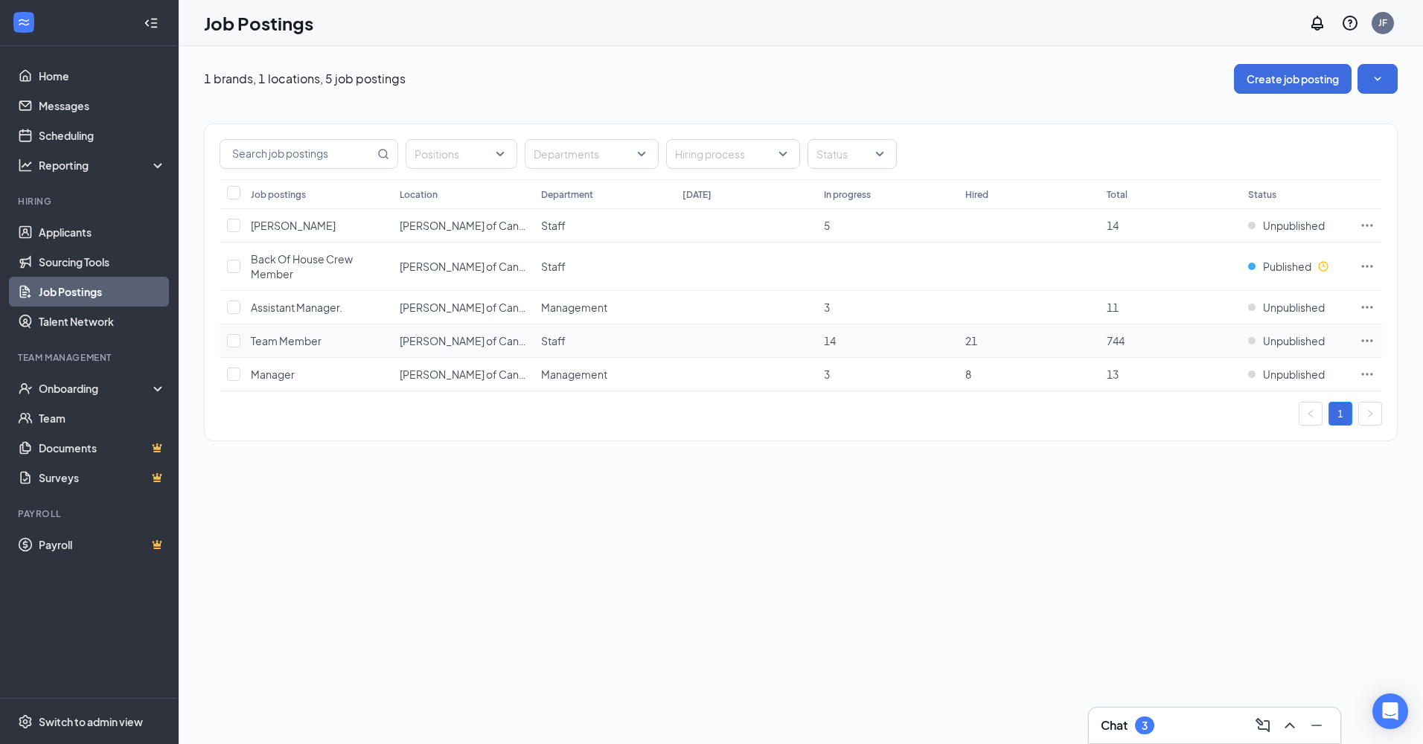
click at [1366, 340] on icon "Ellipses" at bounding box center [1367, 340] width 15 height 15
click at [1250, 376] on span "Edit job posting" at bounding box center [1262, 371] width 199 height 16
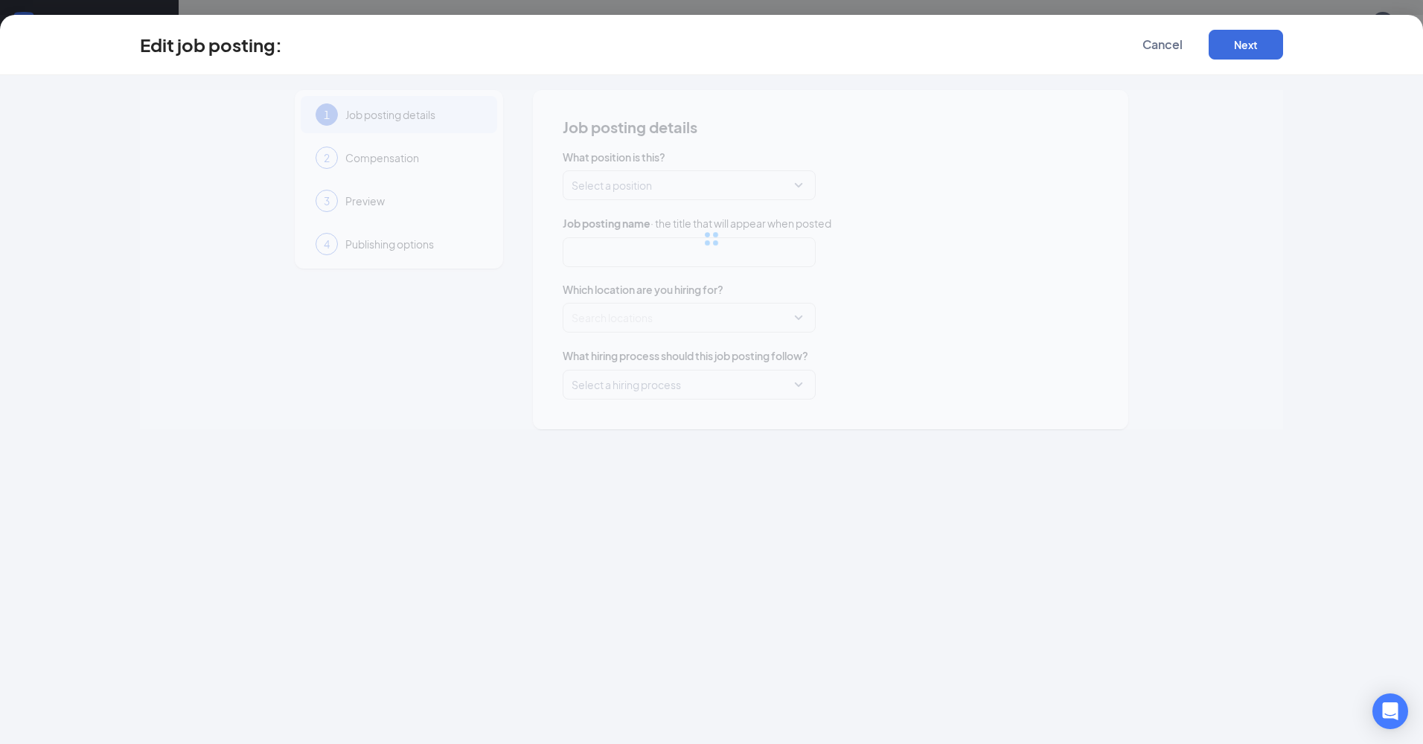
type input "Team Member"
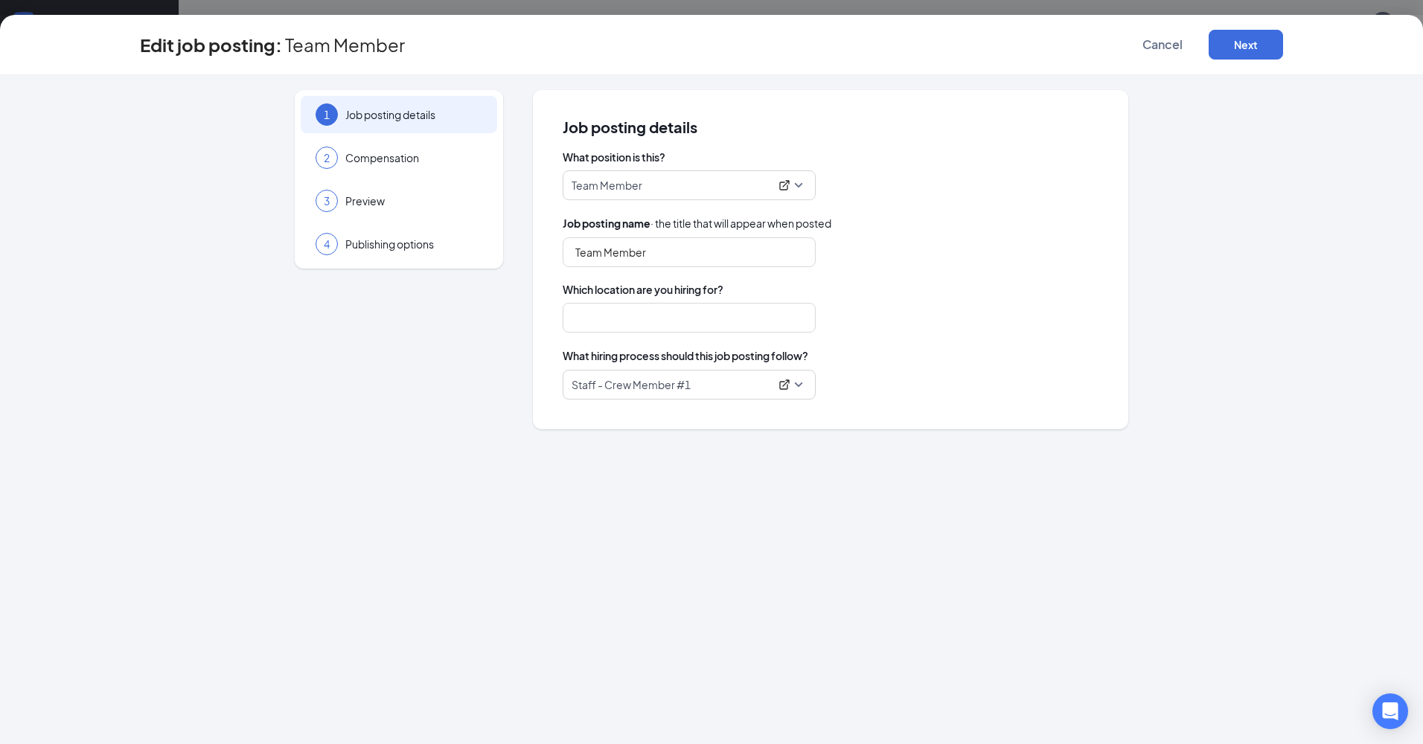
type input "[PERSON_NAME] of Canton"
click at [1241, 51] on button "Next" at bounding box center [1246, 45] width 74 height 30
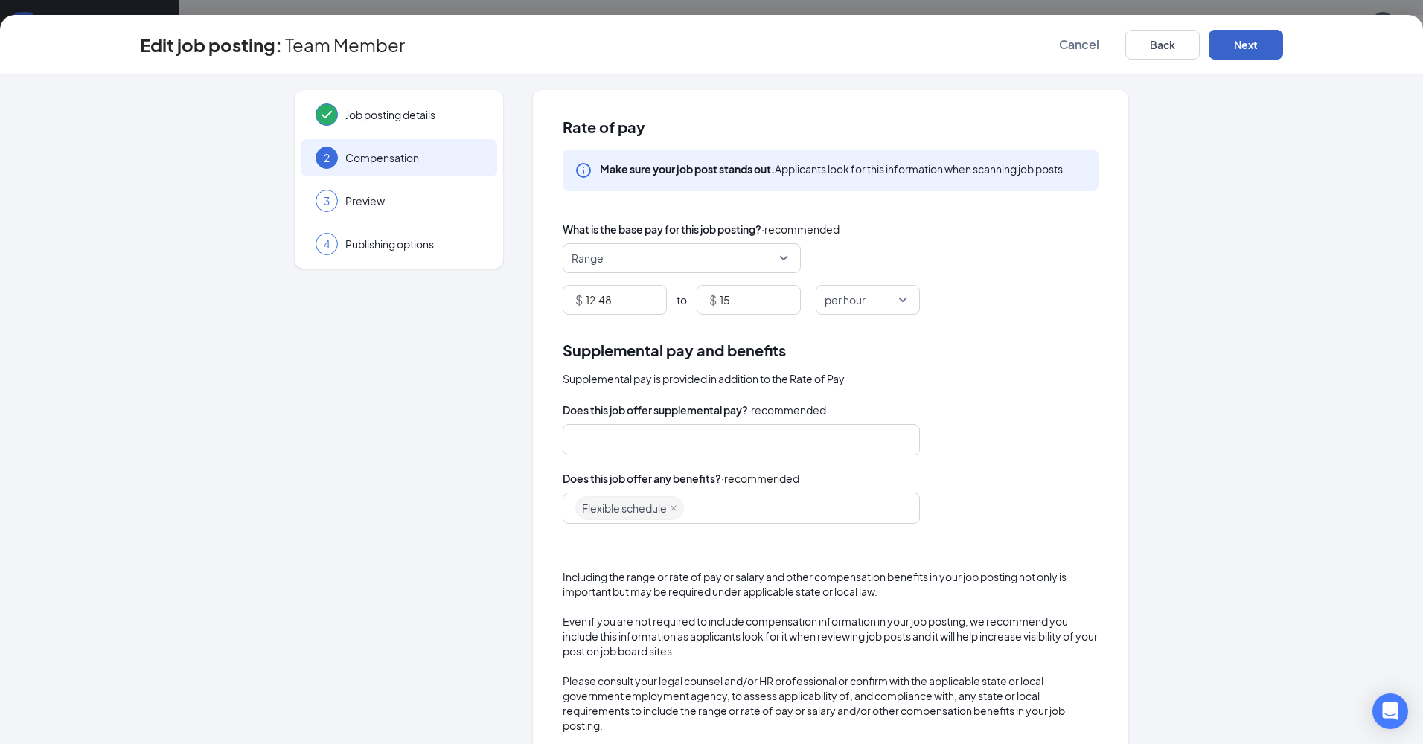
click at [1241, 51] on button "Next" at bounding box center [1246, 45] width 74 height 30
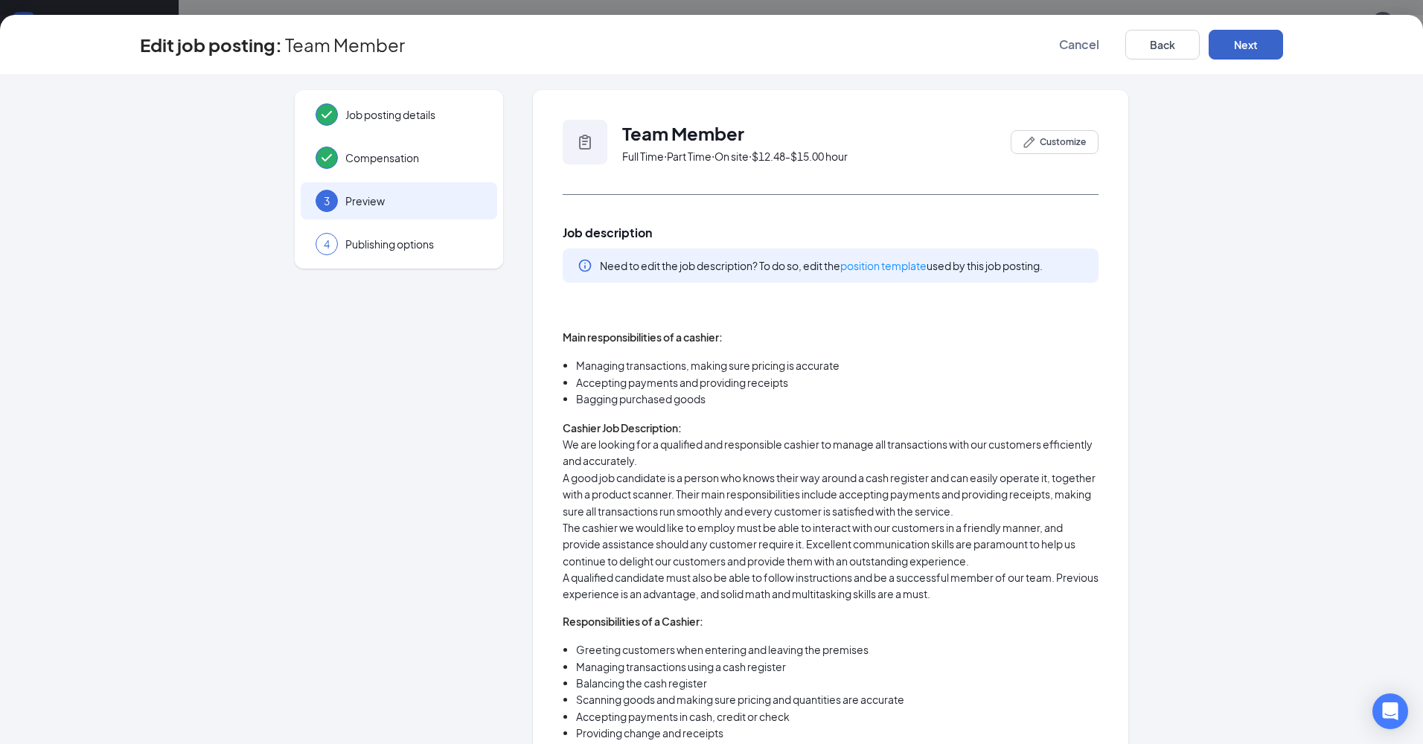
click at [1241, 51] on button "Next" at bounding box center [1246, 45] width 74 height 30
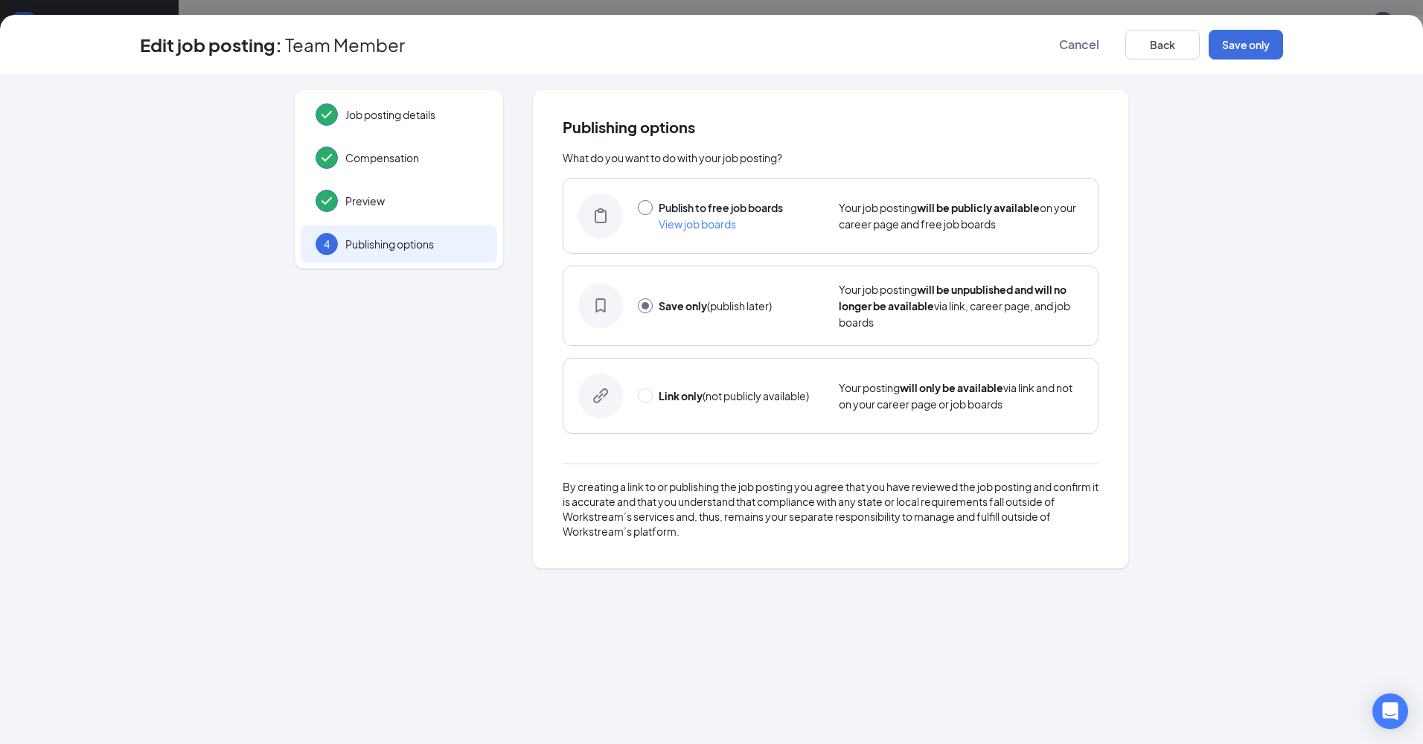
click at [645, 202] on input "radio" at bounding box center [645, 207] width 15 height 15
radio input "true"
radio input "false"
click at [1254, 47] on button "Publish" at bounding box center [1246, 45] width 74 height 30
